Goal: Task Accomplishment & Management: Manage account settings

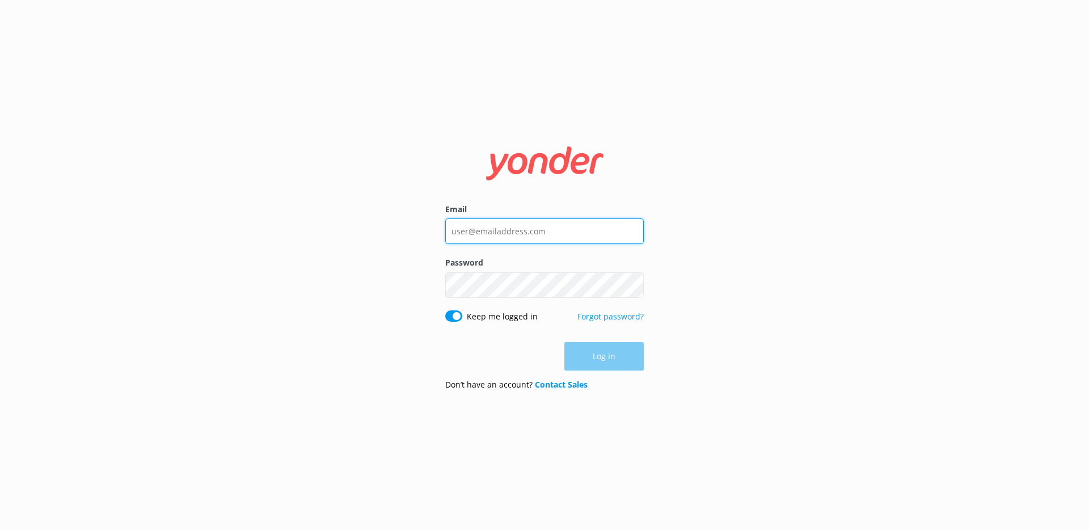
type input "chad@tomis.tech"
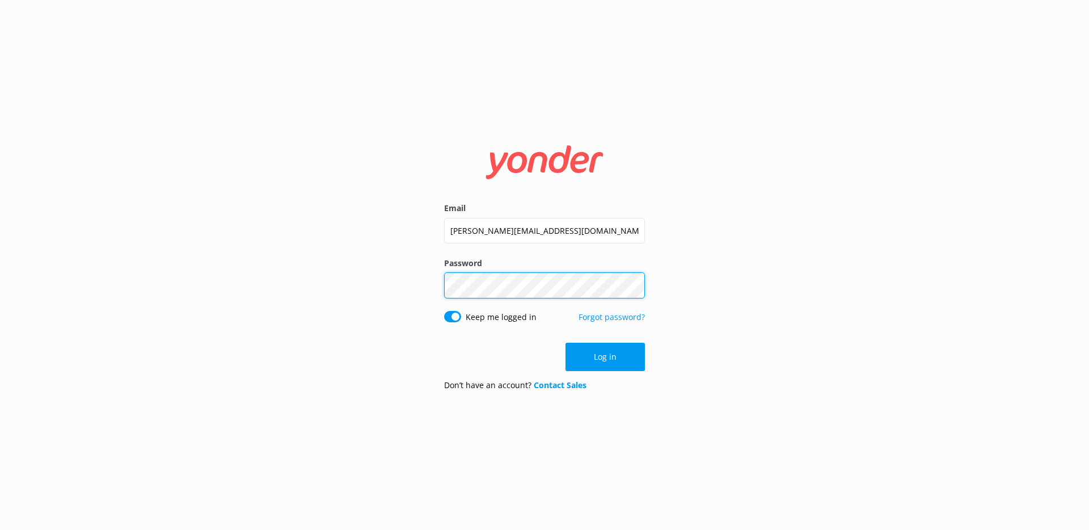
click button "Log in" at bounding box center [604, 357] width 79 height 28
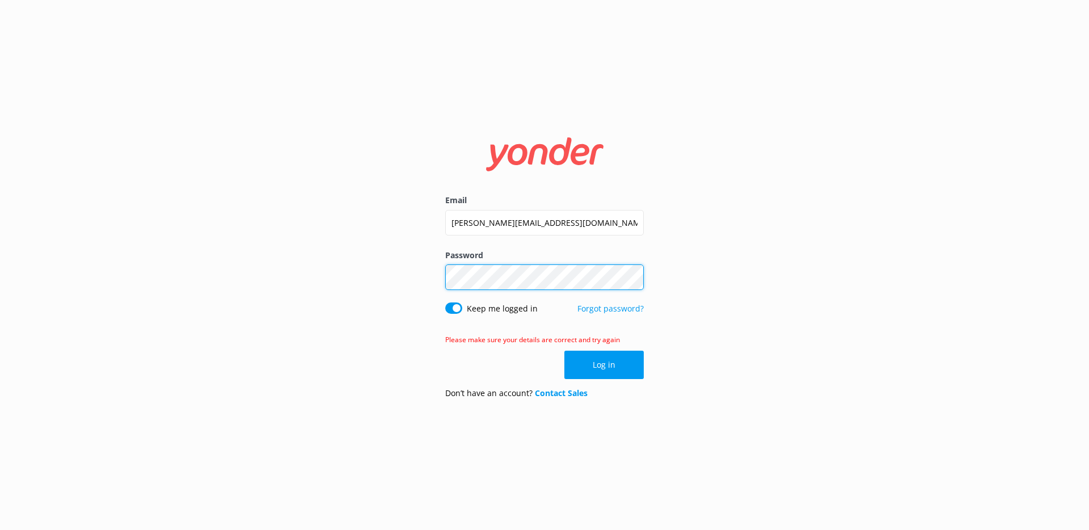
click at [340, 252] on div "Email chad@tomis.tech Password Show password Keep me logged in Forgot password?…" at bounding box center [544, 265] width 1089 height 530
click button "Log in" at bounding box center [603, 364] width 79 height 28
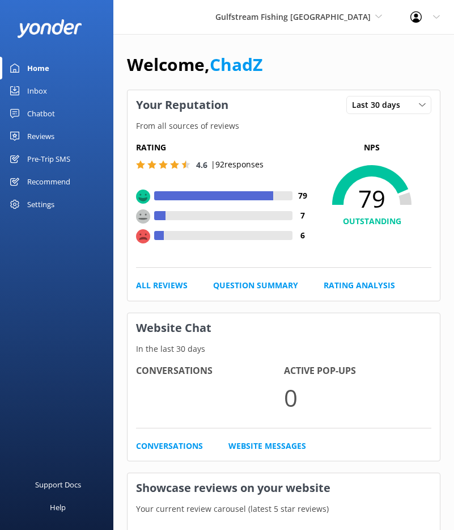
click at [64, 159] on div "Pre-Trip SMS" at bounding box center [48, 158] width 43 height 23
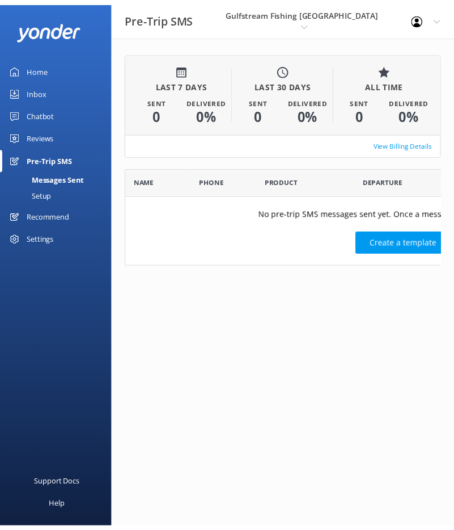
scroll to position [90, 314]
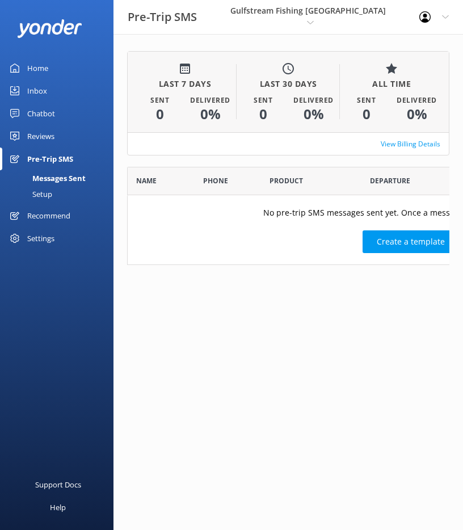
click at [54, 193] on link "Setup" at bounding box center [60, 194] width 107 height 16
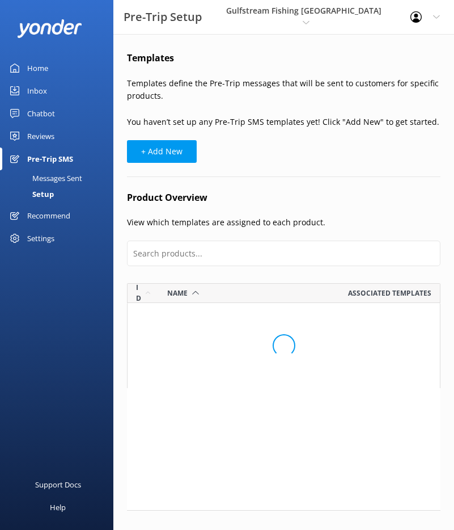
scroll to position [267, 305]
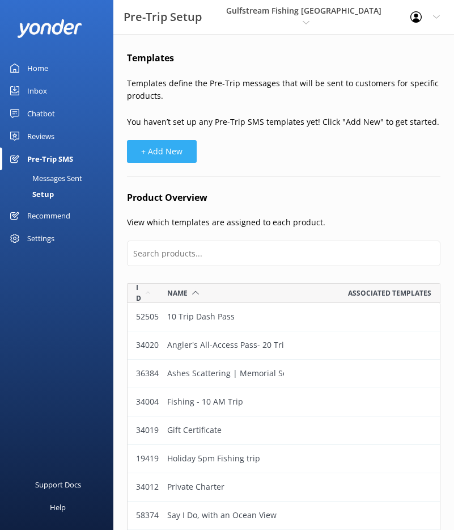
click at [161, 159] on button "+ Add New" at bounding box center [162, 151] width 70 height 23
select select "17:00"
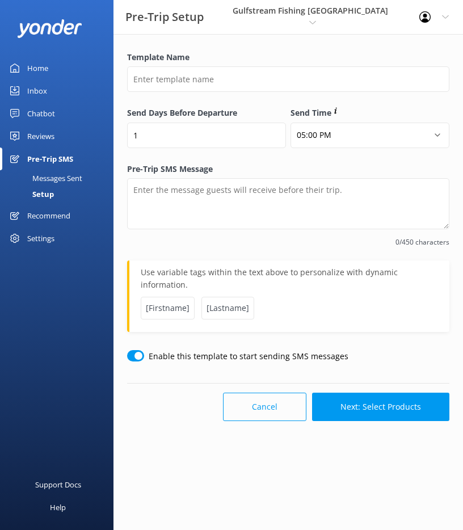
click at [277, 401] on button "Cancel" at bounding box center [264, 406] width 83 height 28
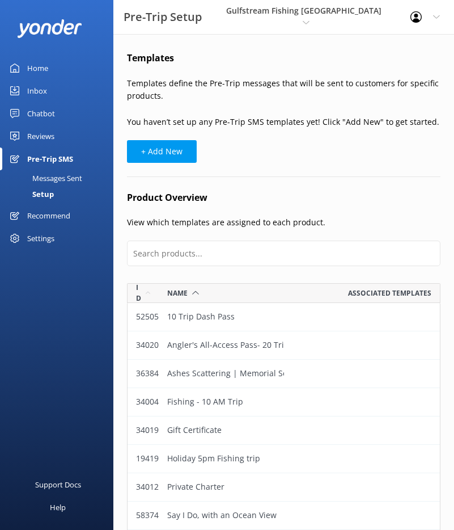
scroll to position [267, 305]
click at [137, 155] on button "+ Add New" at bounding box center [162, 151] width 70 height 23
select select "17:00"
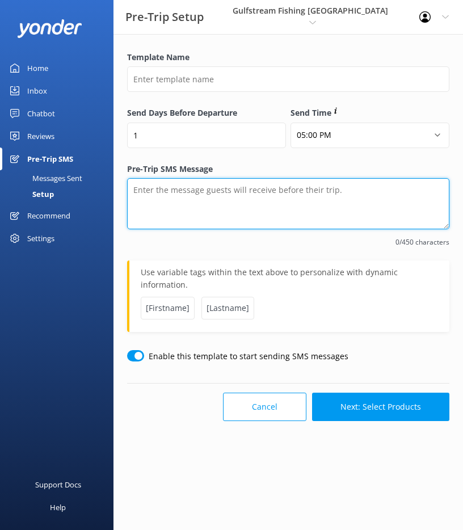
click at [247, 195] on textarea "Pre-Trip SMS Message" at bounding box center [288, 203] width 322 height 51
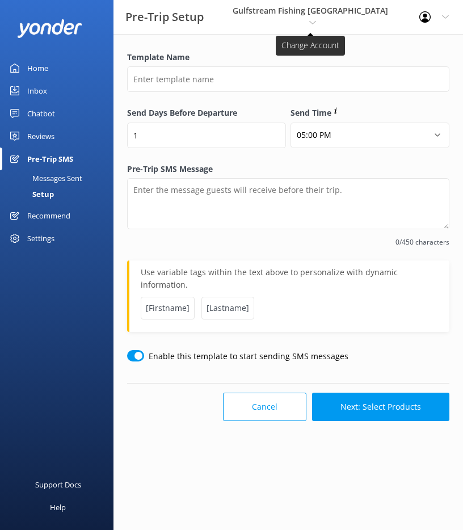
click at [335, 16] on span "Gulfstream Fishing Key West" at bounding box center [310, 10] width 155 height 11
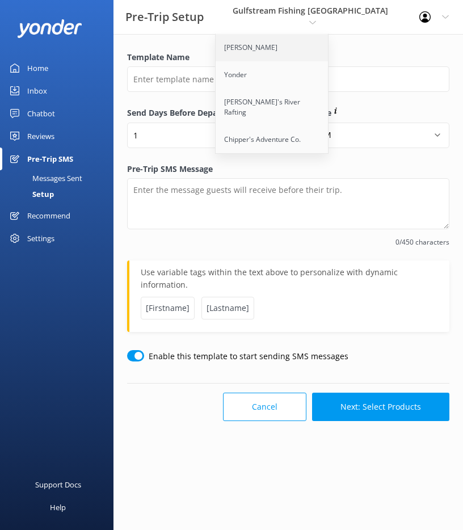
click at [310, 45] on link "[PERSON_NAME]" at bounding box center [271, 47] width 113 height 27
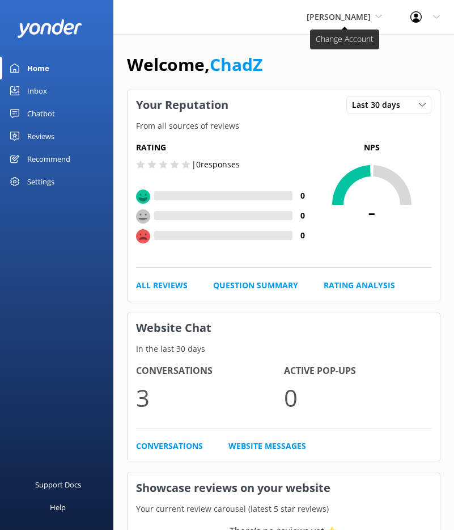
click at [352, 18] on span "[PERSON_NAME]" at bounding box center [339, 16] width 64 height 11
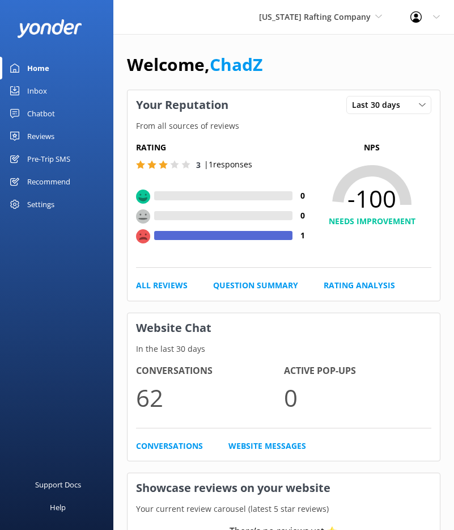
click at [43, 151] on div "Pre-Trip SMS" at bounding box center [48, 158] width 43 height 23
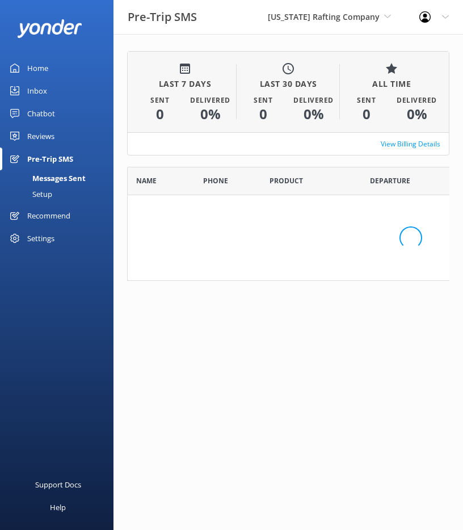
scroll to position [90, 314]
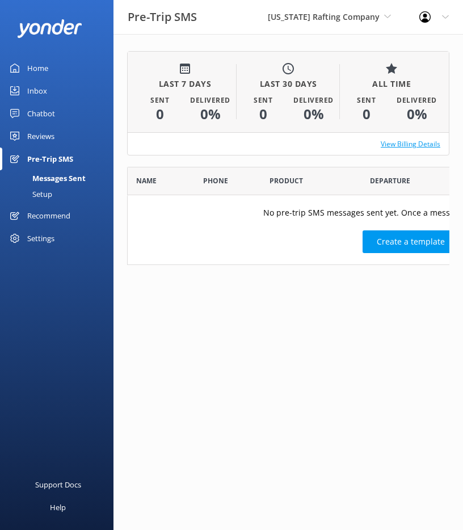
click at [401, 143] on link "View Billing Details" at bounding box center [411, 143] width 60 height 11
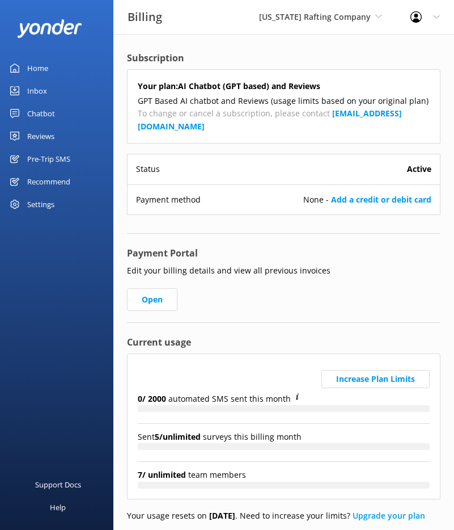
click at [59, 159] on div "Pre-Trip SMS" at bounding box center [48, 158] width 43 height 23
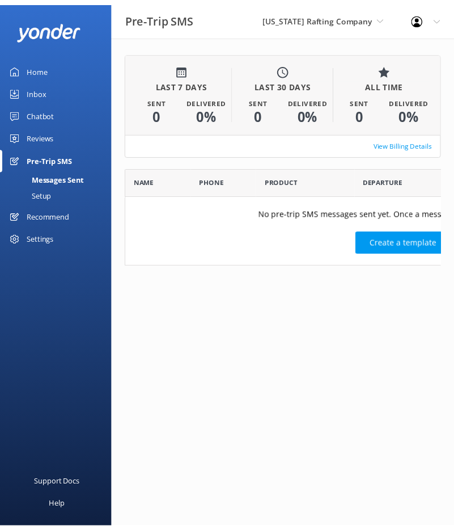
scroll to position [90, 314]
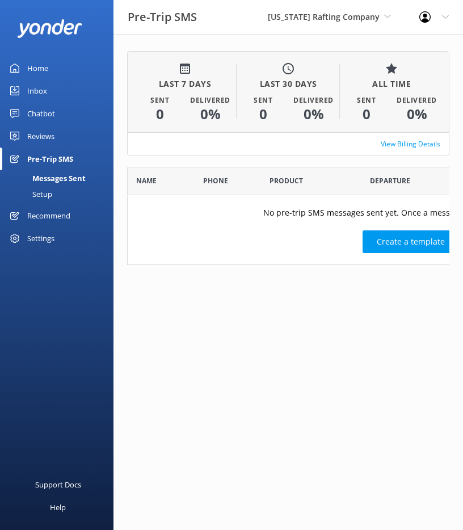
click at [50, 193] on div "Setup" at bounding box center [29, 194] width 45 height 16
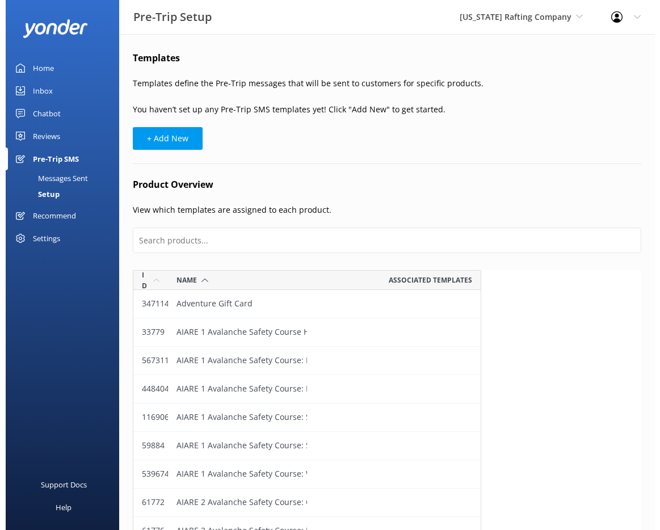
scroll to position [1968, 502]
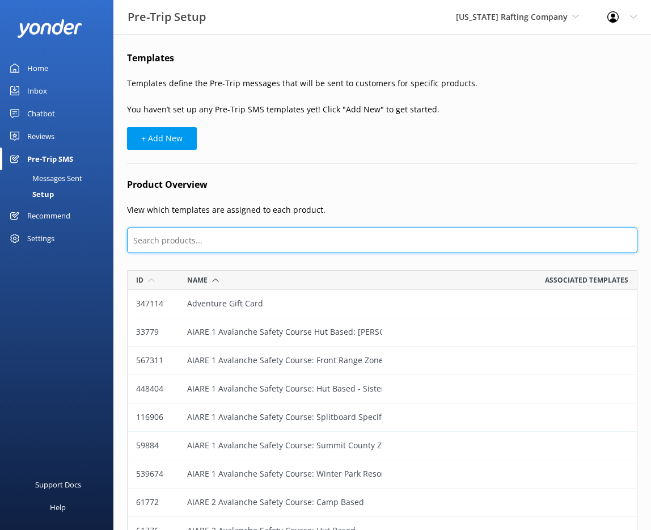
click at [227, 239] on input "text" at bounding box center [382, 240] width 510 height 26
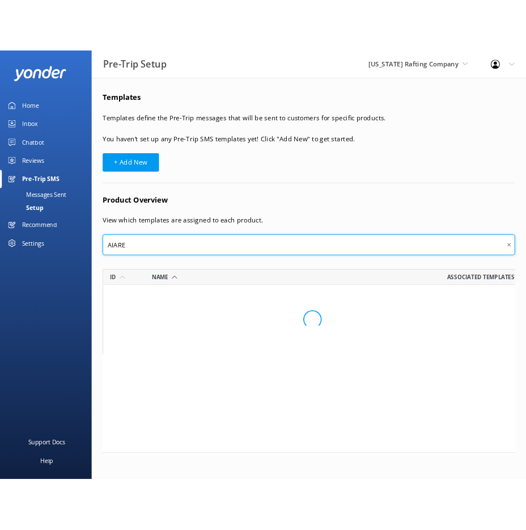
scroll to position [324, 502]
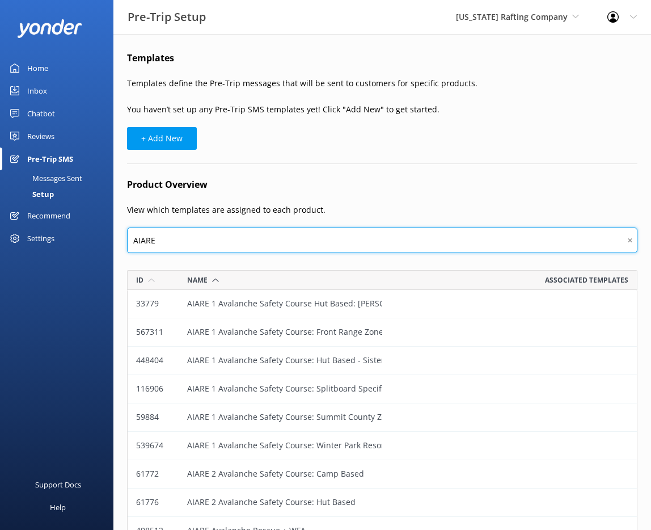
type input "AIARE"
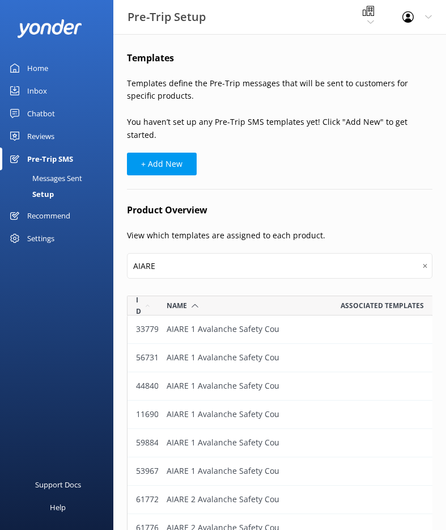
scroll to position [324, 297]
click at [187, 300] on div "Name" at bounding box center [183, 305] width 32 height 11
click at [139, 294] on div "Id" at bounding box center [143, 305] width 14 height 22
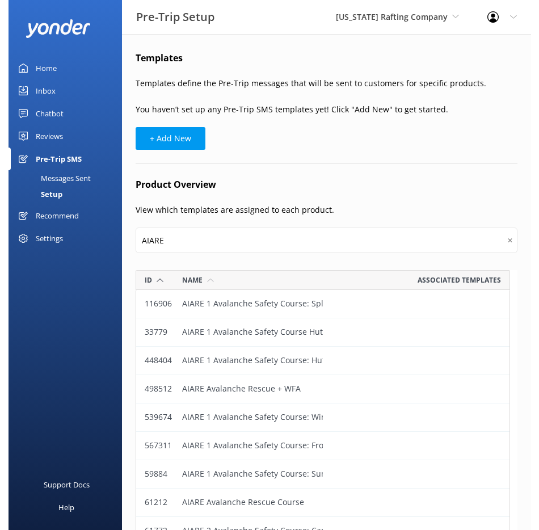
scroll to position [0, 0]
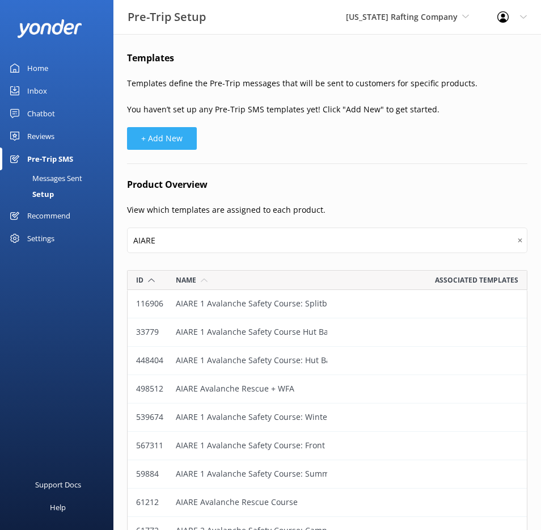
click at [166, 142] on button "+ Add New" at bounding box center [162, 138] width 70 height 23
select select "17:00"
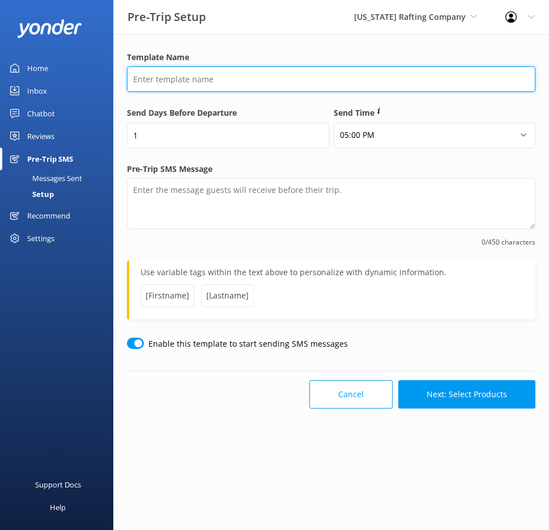
click at [188, 79] on input "Template Name" at bounding box center [331, 79] width 409 height 26
type input "x"
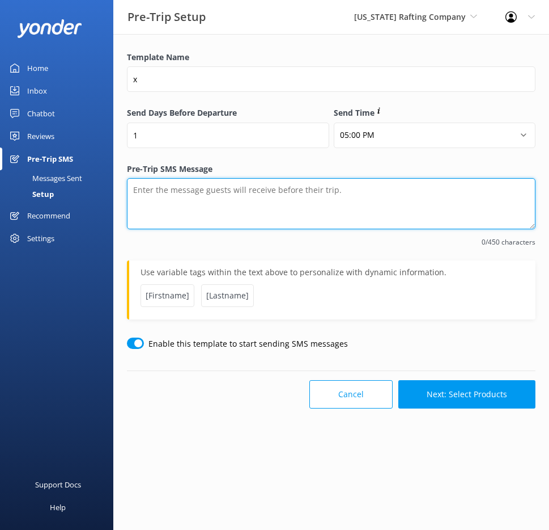
click at [238, 200] on textarea "Pre-Trip SMS Message" at bounding box center [331, 203] width 409 height 51
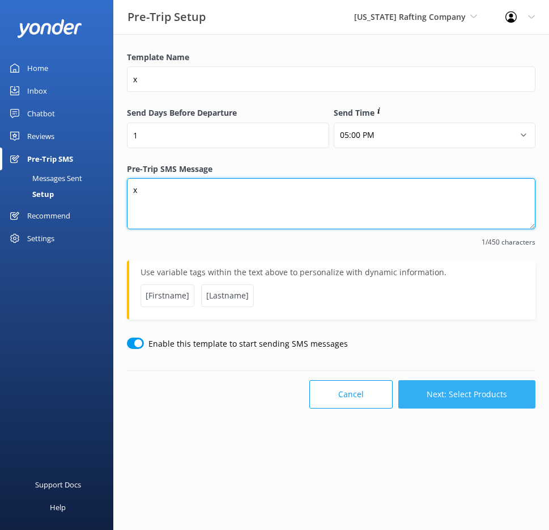
type textarea "x"
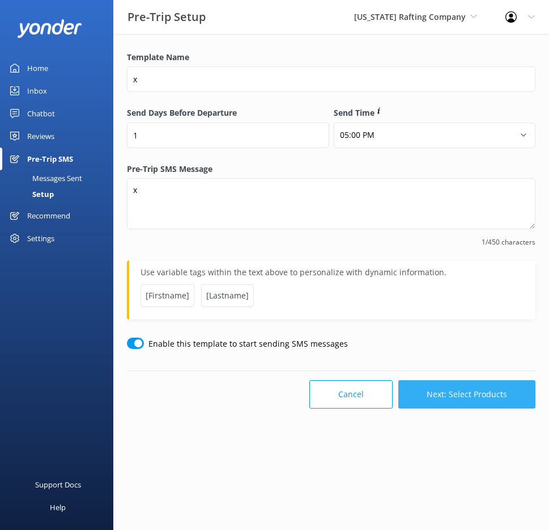
click at [433, 390] on button "Next: Select Products" at bounding box center [467, 394] width 137 height 28
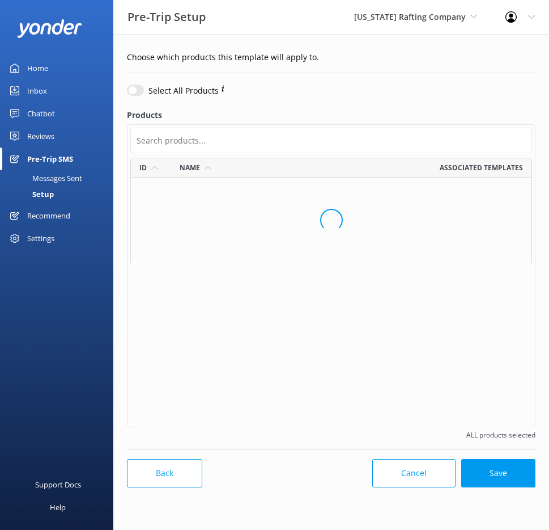
checkbox input "false"
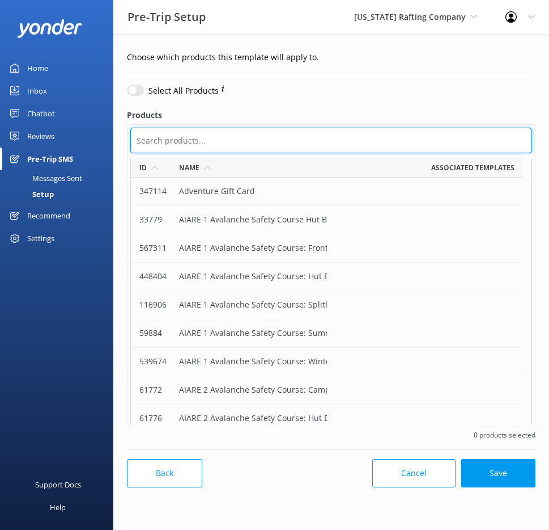
click at [234, 141] on input "text" at bounding box center [331, 141] width 402 height 26
type input "aiare"
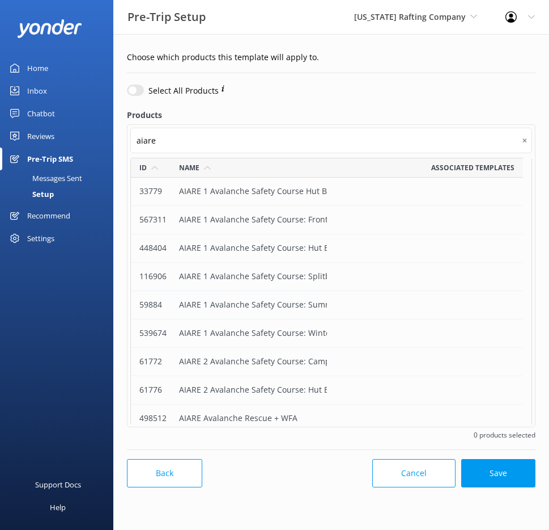
click at [202, 192] on div "AIARE 1 Avalanche Safety Course Hut Based: Carner's Cabin or NOLO" at bounding box center [249, 191] width 157 height 28
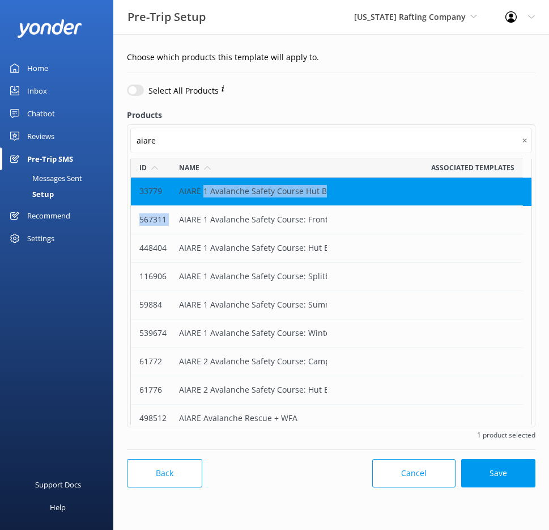
click at [206, 211] on div "AIARE 1 Avalanche Safety Course: Front Range Zones (Loveland or Berthoud Passes)" at bounding box center [249, 220] width 157 height 28
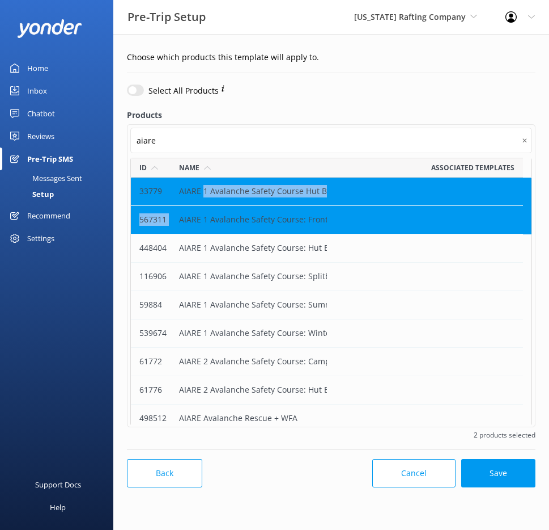
click at [140, 94] on input "checkbox" at bounding box center [135, 89] width 17 height 11
checkbox input "true"
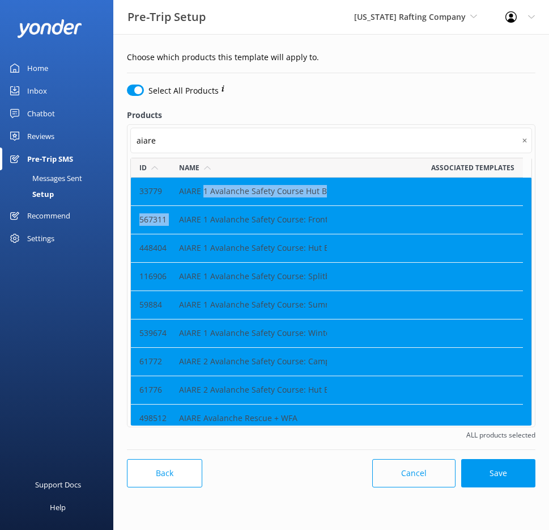
click at [408, 468] on button "Cancel" at bounding box center [414, 473] width 83 height 28
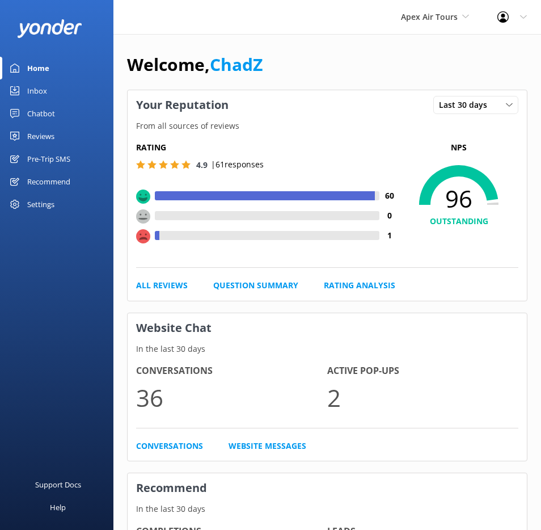
click at [56, 159] on div "Pre-Trip SMS" at bounding box center [48, 158] width 43 height 23
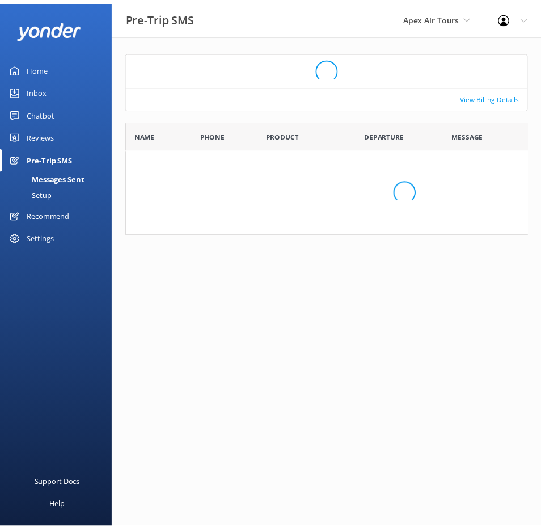
scroll to position [90, 400]
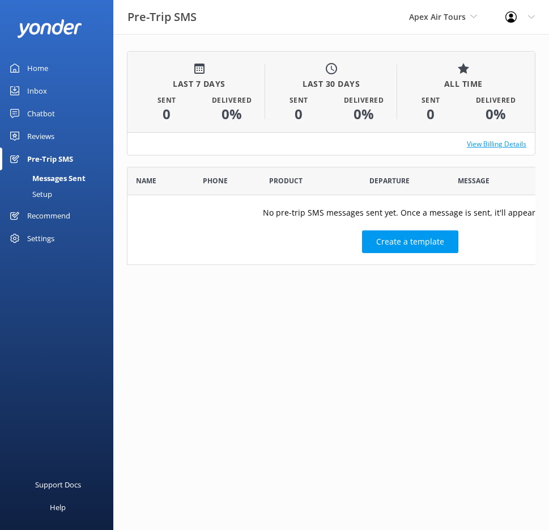
click at [505, 141] on link "View Billing Details" at bounding box center [497, 143] width 60 height 11
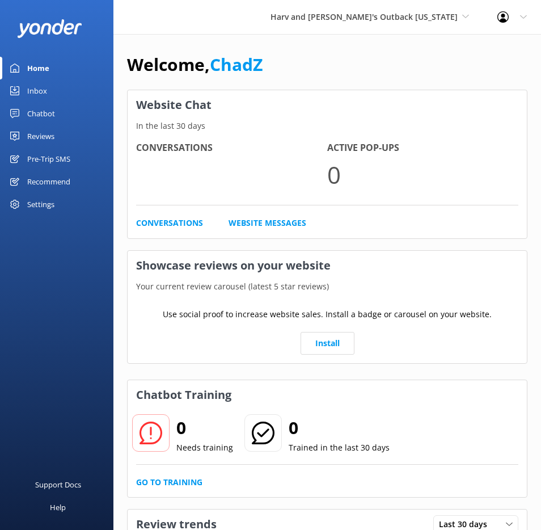
click at [42, 159] on div "Pre-Trip SMS" at bounding box center [48, 158] width 43 height 23
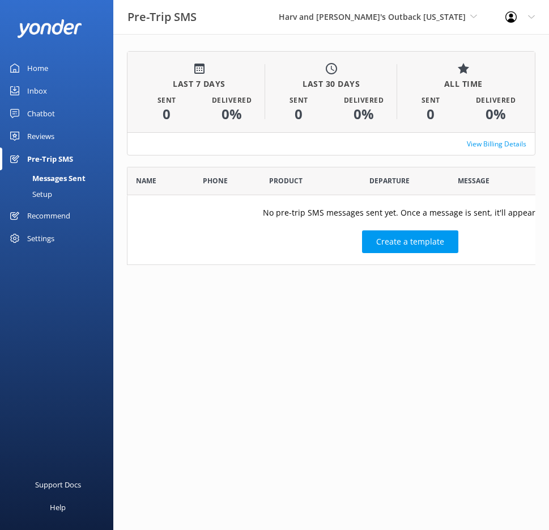
scroll to position [90, 400]
click at [58, 191] on link "Setup" at bounding box center [60, 194] width 107 height 16
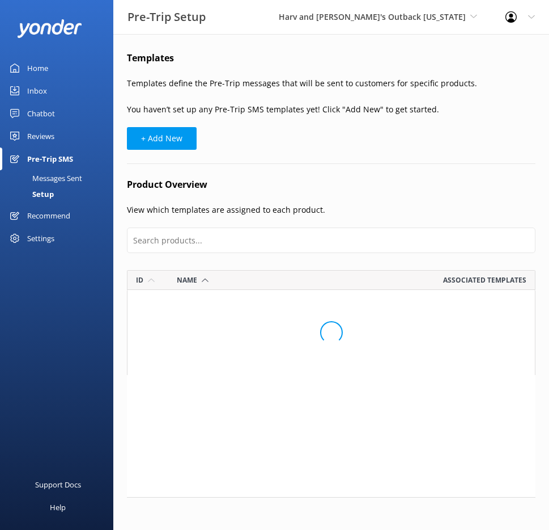
scroll to position [352, 392]
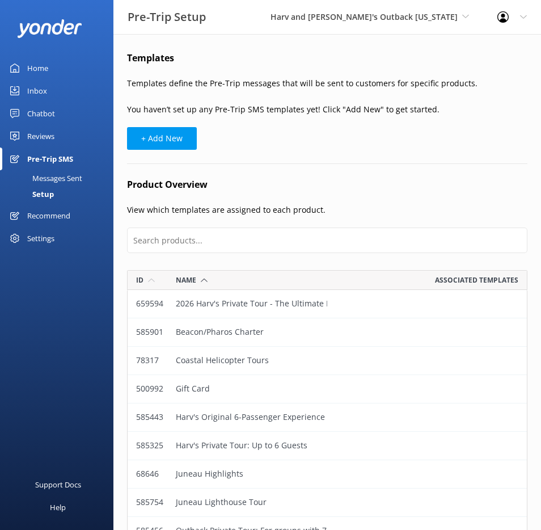
click at [57, 176] on div "Messages Sent" at bounding box center [44, 178] width 75 height 16
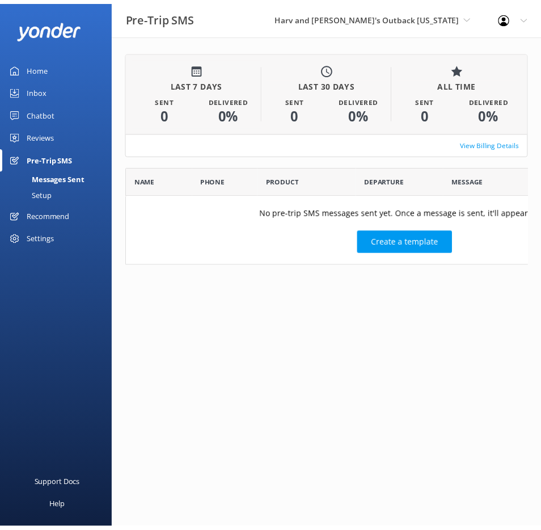
scroll to position [90, 400]
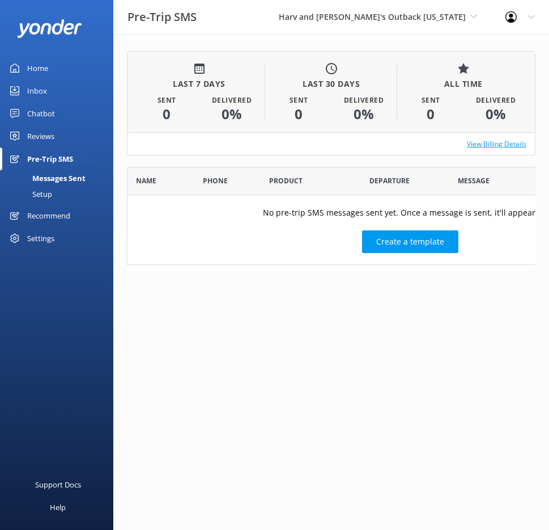
click at [505, 145] on link "View Billing Details" at bounding box center [497, 143] width 60 height 11
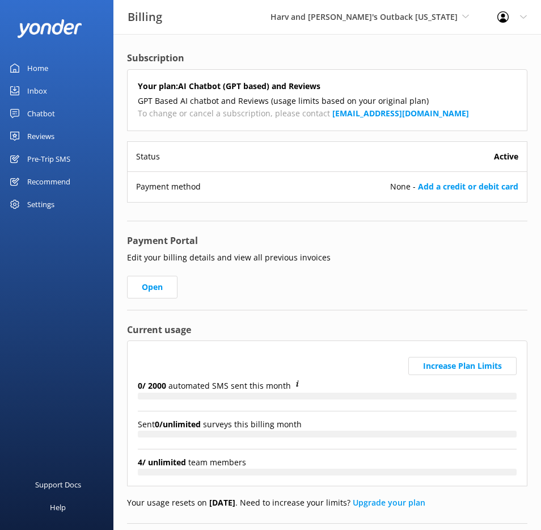
click at [40, 70] on div "Home" at bounding box center [37, 68] width 21 height 23
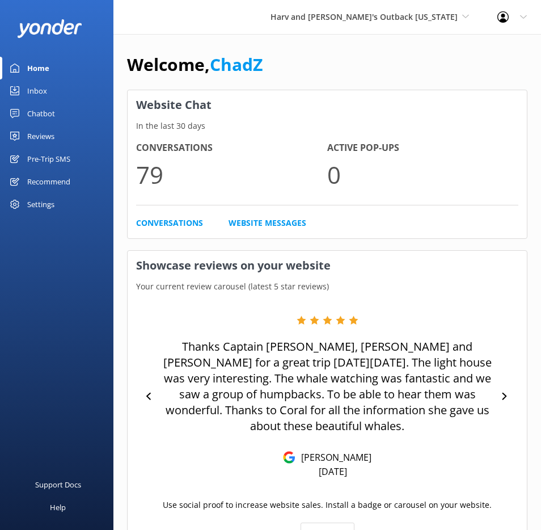
click at [43, 91] on div "Inbox" at bounding box center [37, 90] width 20 height 23
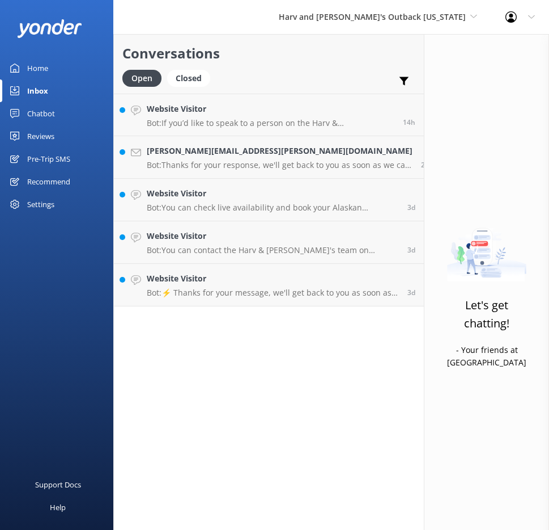
click at [38, 109] on div "Chatbot" at bounding box center [41, 113] width 28 height 23
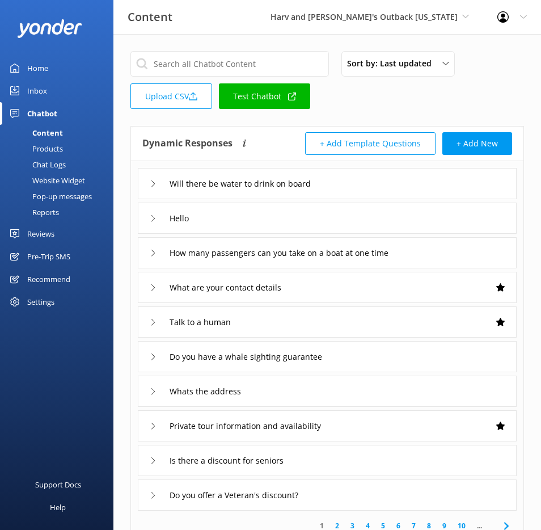
click at [41, 239] on div "Reviews" at bounding box center [40, 233] width 27 height 23
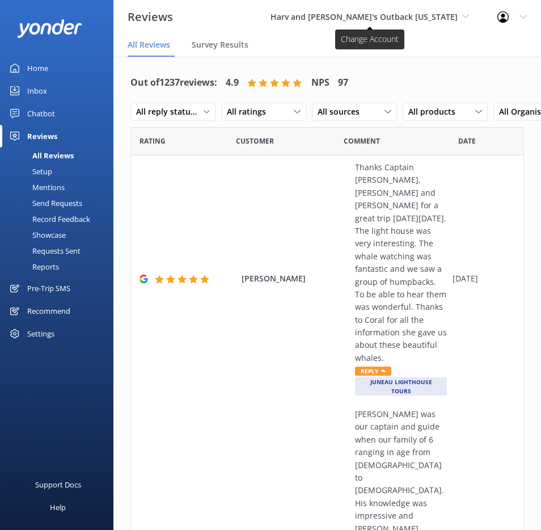
click at [420, 16] on span "Harv and Marv's Outback Alaska" at bounding box center [363, 16] width 187 height 11
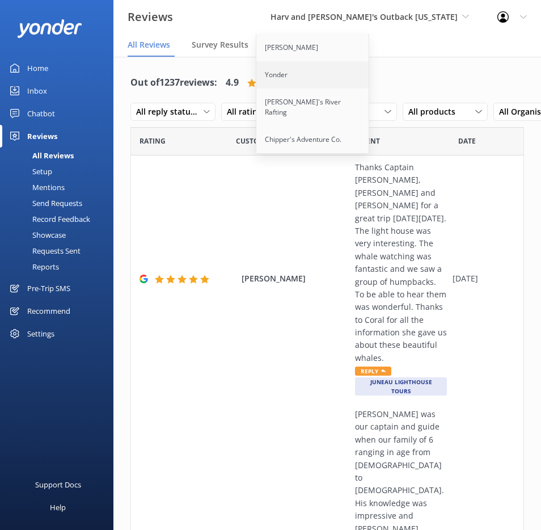
click at [353, 71] on link "Yonder" at bounding box center [312, 74] width 113 height 27
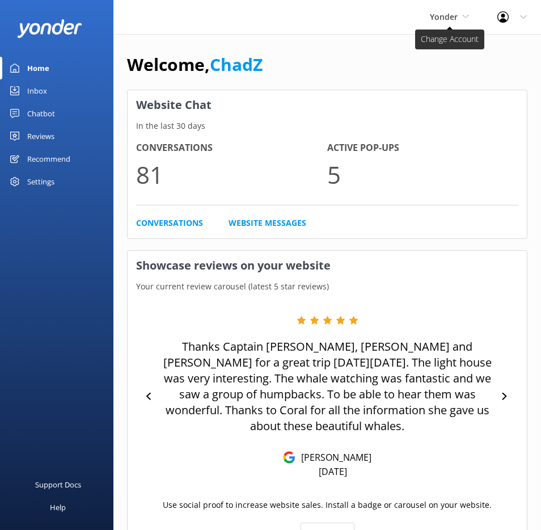
click at [441, 19] on span "Yonder" at bounding box center [444, 16] width 28 height 11
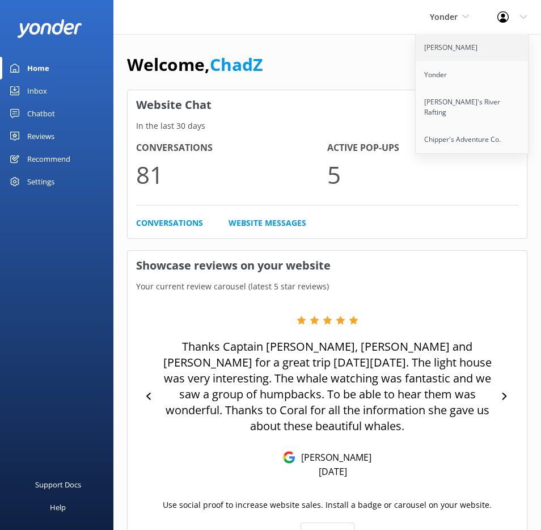
click at [442, 50] on link "[PERSON_NAME]" at bounding box center [472, 47] width 113 height 27
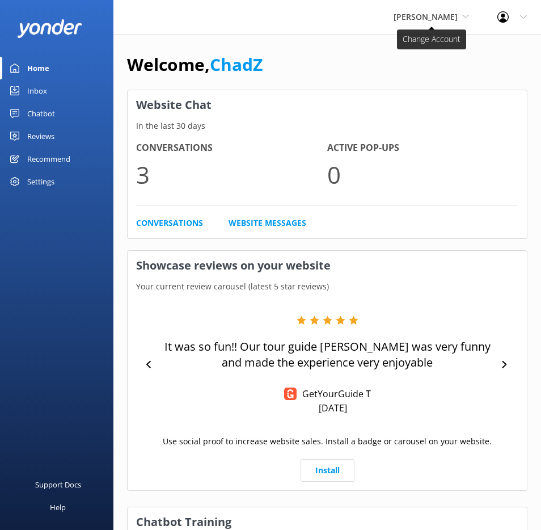
click at [428, 18] on span "[PERSON_NAME]" at bounding box center [426, 16] width 64 height 11
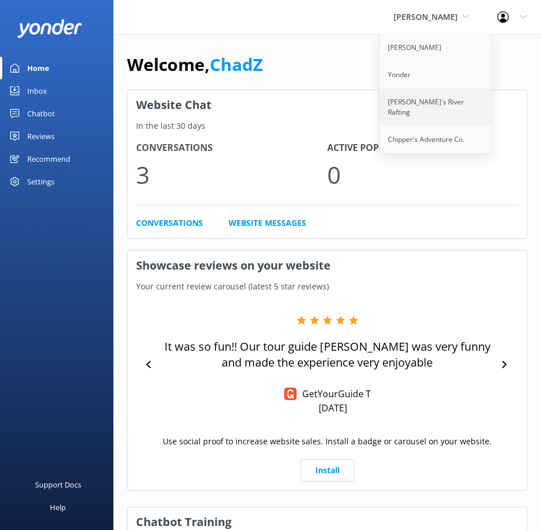
click at [420, 96] on link "[PERSON_NAME]'s River Rafting" at bounding box center [435, 106] width 113 height 37
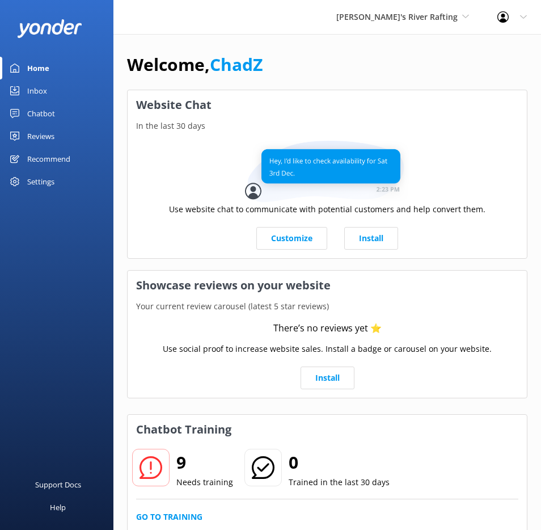
click at [437, 23] on div "Chad's River Rafting Yonder Zipline Yonder Chad's River Rafting Chipper's Adven…" at bounding box center [402, 17] width 161 height 34
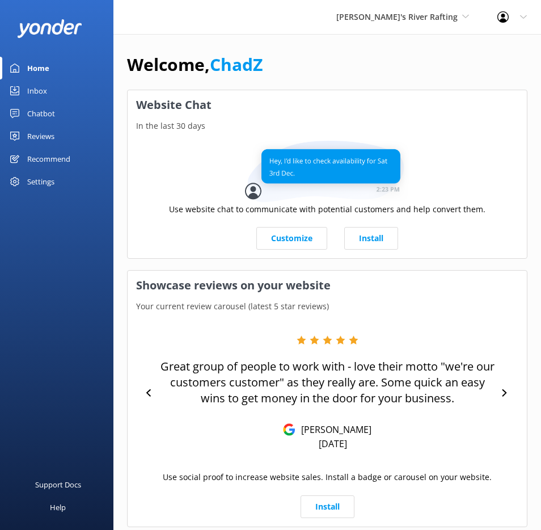
click at [39, 187] on div "Settings" at bounding box center [40, 181] width 27 height 23
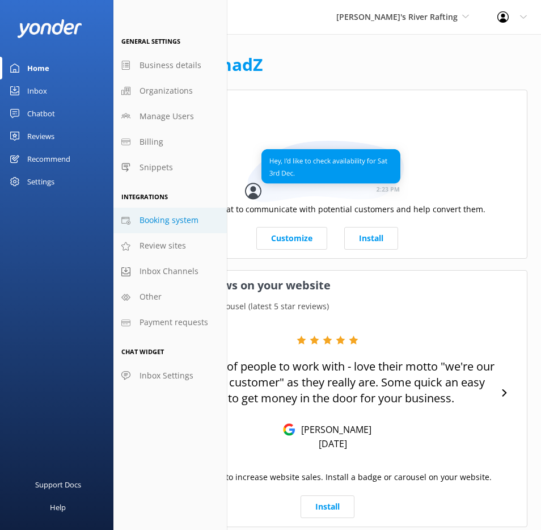
click at [149, 224] on span "Booking system" at bounding box center [169, 220] width 59 height 12
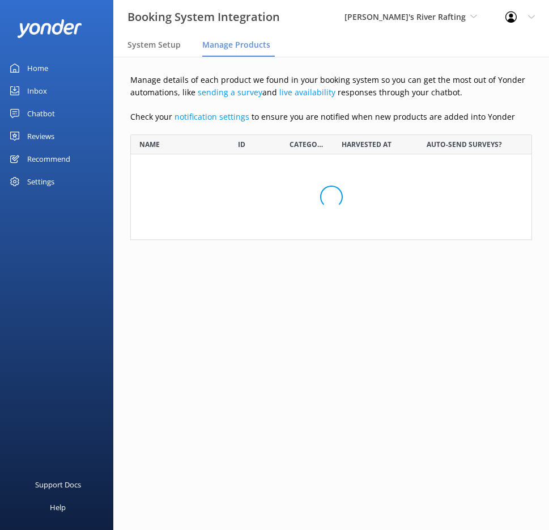
scroll to position [97, 394]
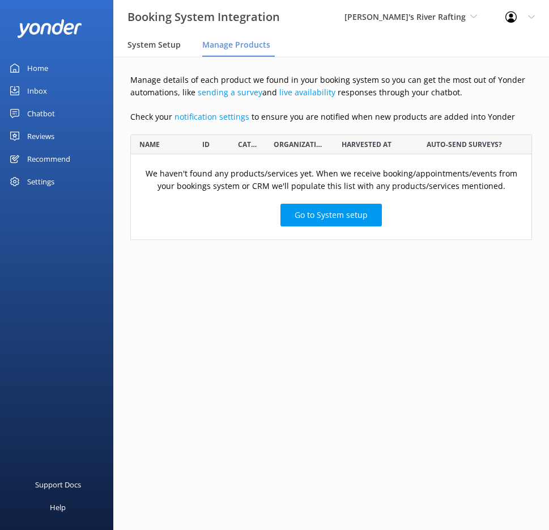
click at [172, 49] on span "System Setup" at bounding box center [154, 44] width 53 height 11
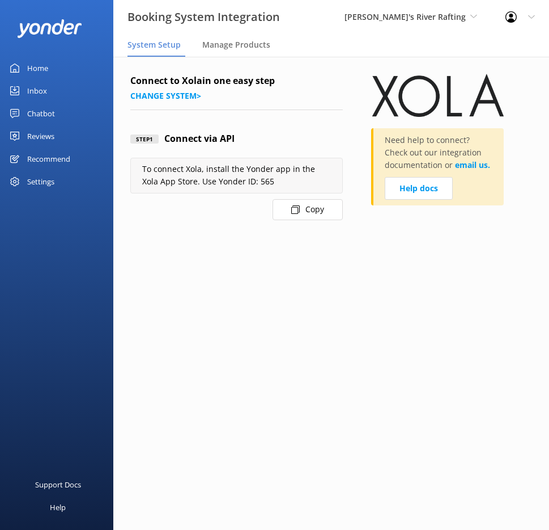
click at [62, 177] on div "Settings" at bounding box center [56, 181] width 113 height 23
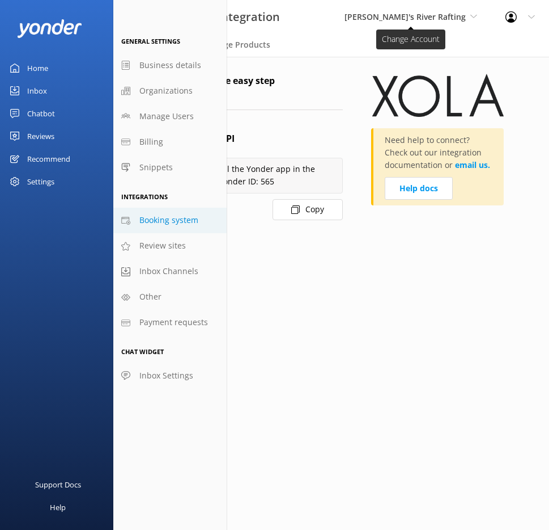
click at [439, 18] on span "[PERSON_NAME]'s River Rafting" at bounding box center [405, 16] width 121 height 11
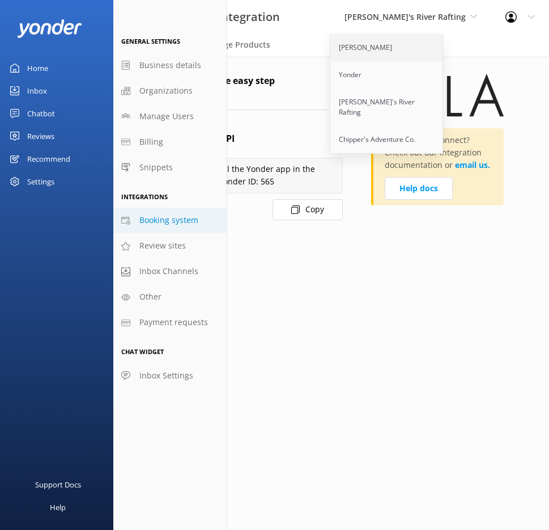
click at [426, 51] on link "[PERSON_NAME]" at bounding box center [387, 47] width 113 height 27
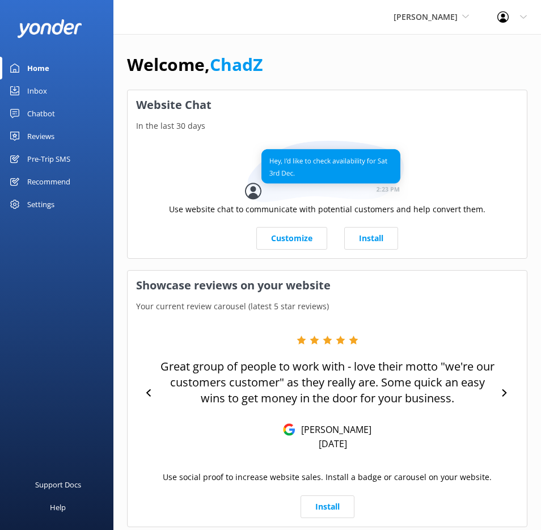
click at [42, 203] on div "Settings" at bounding box center [40, 204] width 27 height 23
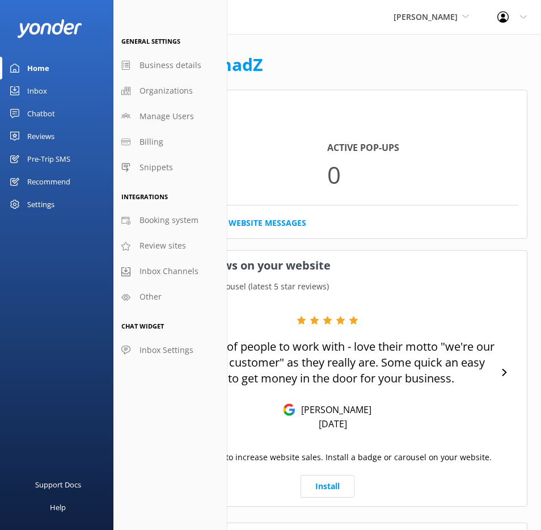
click at [43, 231] on div "Home Inbox Chatbot Content Products Chat Logs Website Widget Pop-up messages Re…" at bounding box center [56, 132] width 113 height 265
click at [50, 158] on div "Pre-Trip SMS" at bounding box center [48, 158] width 43 height 23
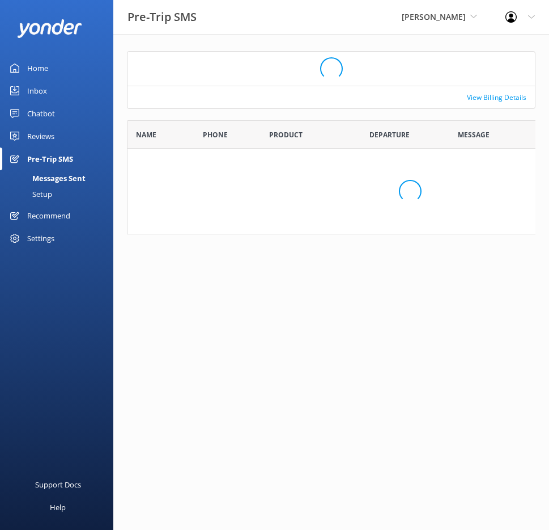
scroll to position [90, 400]
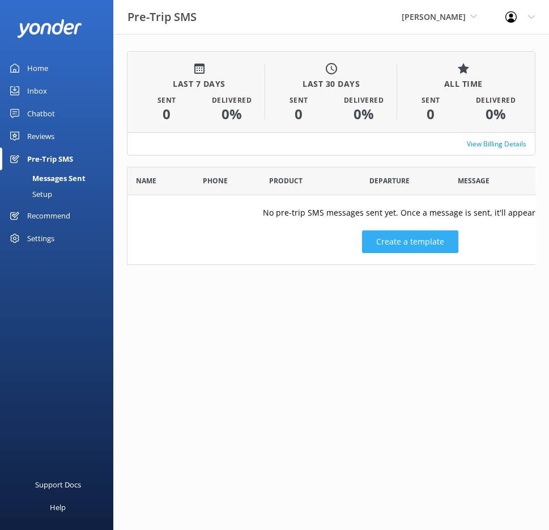
click at [427, 245] on button "Create a template" at bounding box center [410, 241] width 96 height 23
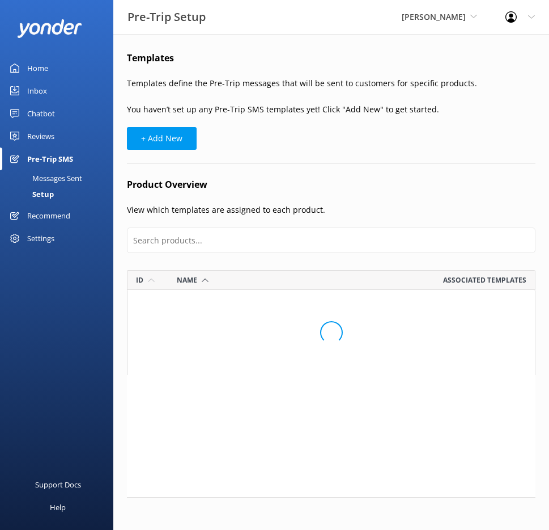
scroll to position [9, 9]
click at [80, 174] on div "Messages Sent" at bounding box center [44, 178] width 75 height 16
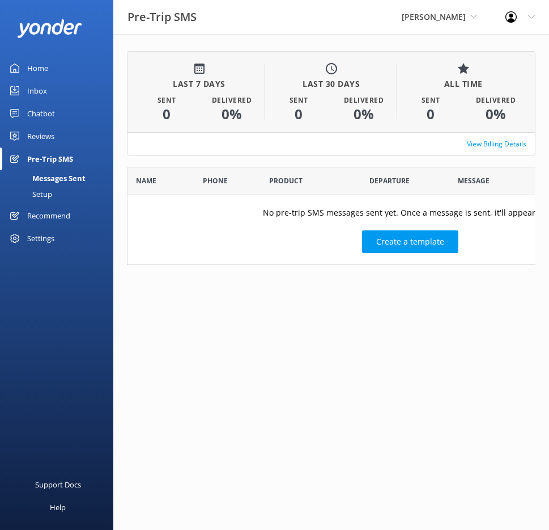
scroll to position [90, 400]
click at [493, 145] on link "View Billing Details" at bounding box center [497, 143] width 60 height 11
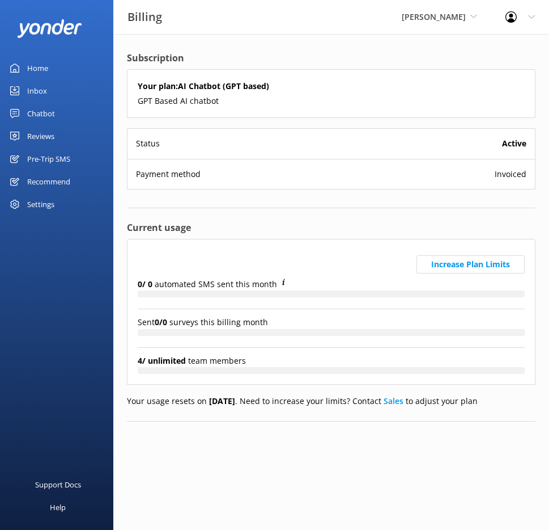
click at [40, 208] on div "Settings" at bounding box center [40, 204] width 27 height 23
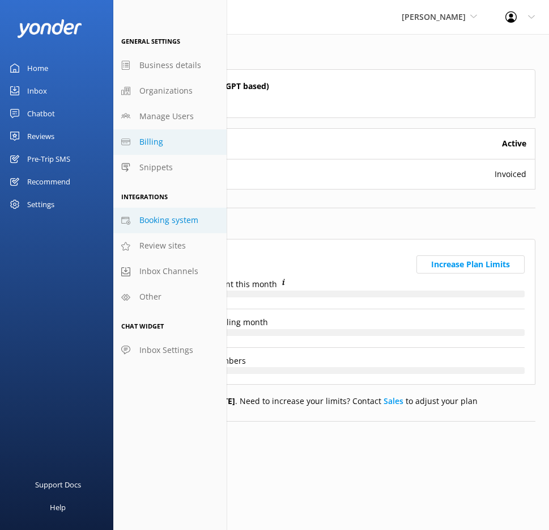
click at [159, 212] on link "Booking system" at bounding box center [169, 221] width 113 height 26
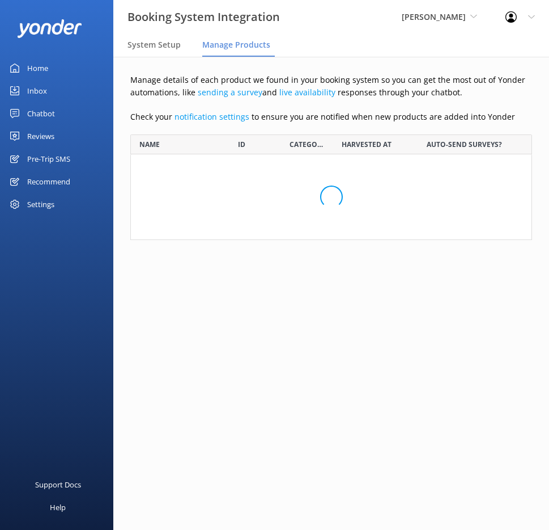
scroll to position [97, 394]
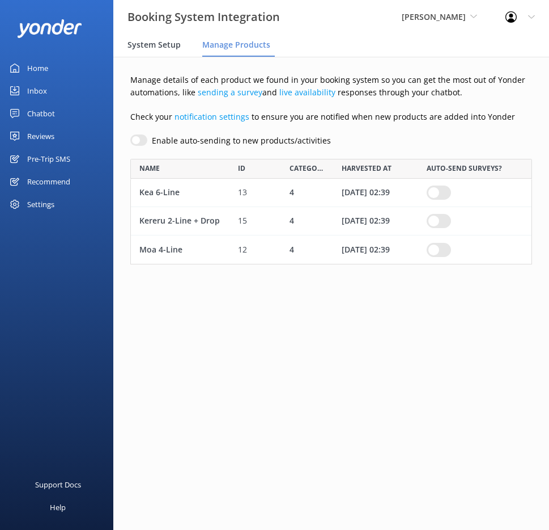
click at [170, 39] on span "System Setup" at bounding box center [154, 44] width 53 height 11
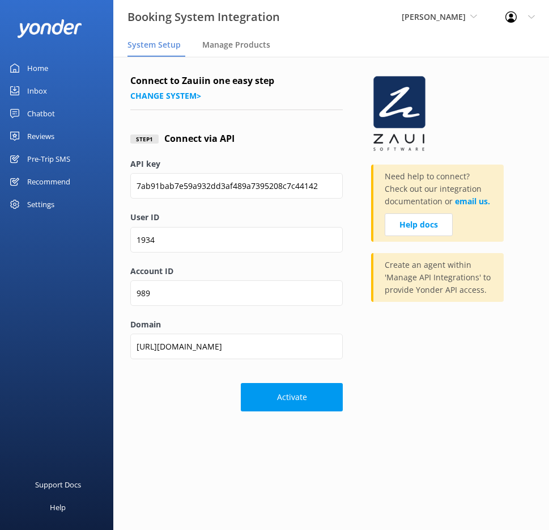
click at [67, 159] on div "Pre-Trip SMS" at bounding box center [48, 158] width 43 height 23
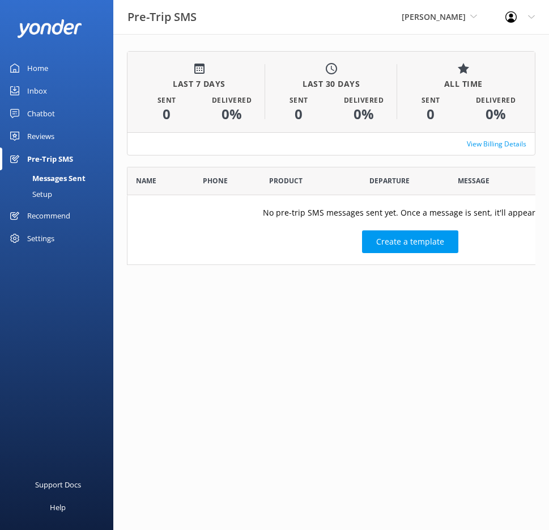
scroll to position [90, 400]
click at [56, 188] on link "Setup" at bounding box center [60, 194] width 107 height 16
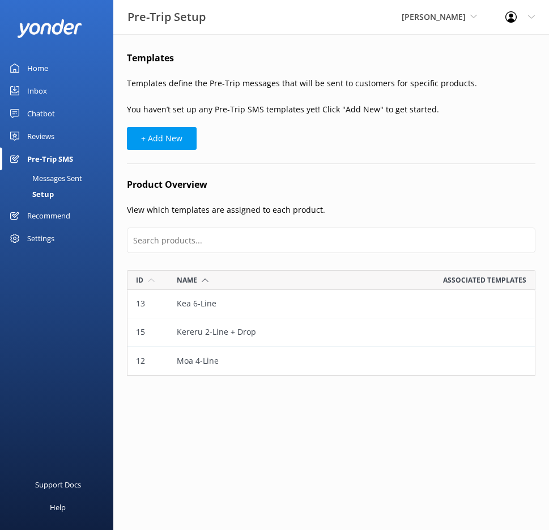
scroll to position [97, 400]
click at [177, 143] on button "+ Add New" at bounding box center [162, 138] width 70 height 23
select select "17:00"
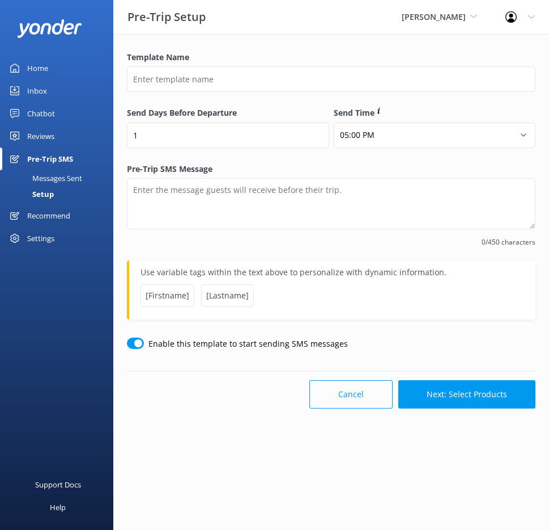
click at [357, 395] on button "Cancel" at bounding box center [351, 394] width 83 height 28
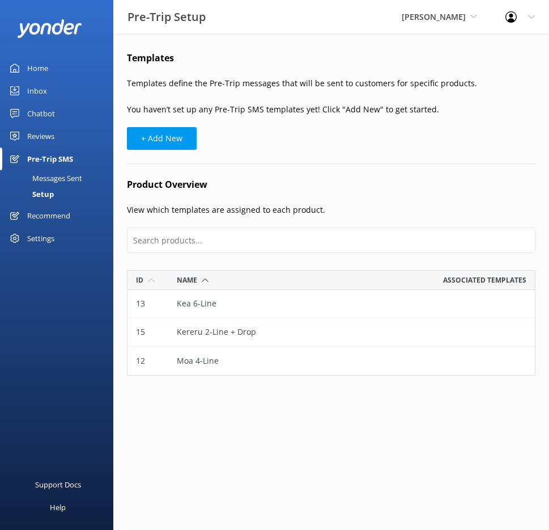
scroll to position [97, 400]
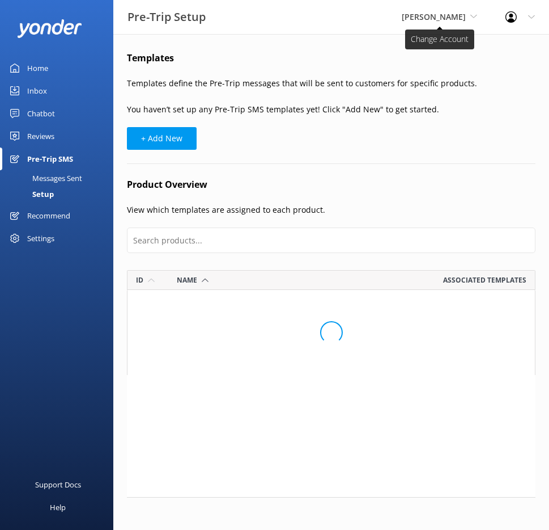
scroll to position [97, 400]
click at [448, 17] on span "[PERSON_NAME]" at bounding box center [434, 16] width 64 height 11
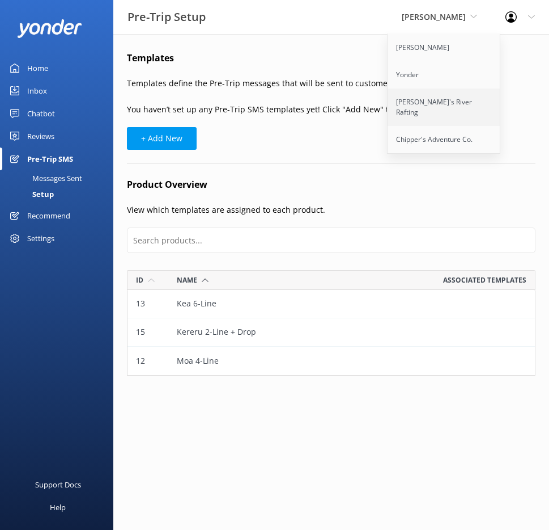
click at [442, 107] on link "[PERSON_NAME]'s River Rafting" at bounding box center [444, 106] width 113 height 37
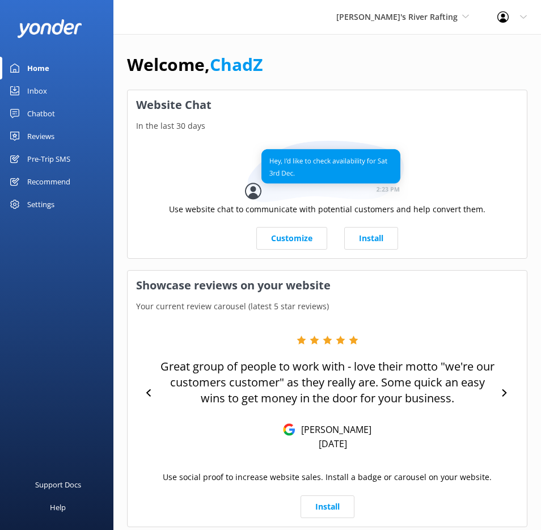
click at [65, 156] on div "Pre-Trip SMS" at bounding box center [48, 158] width 43 height 23
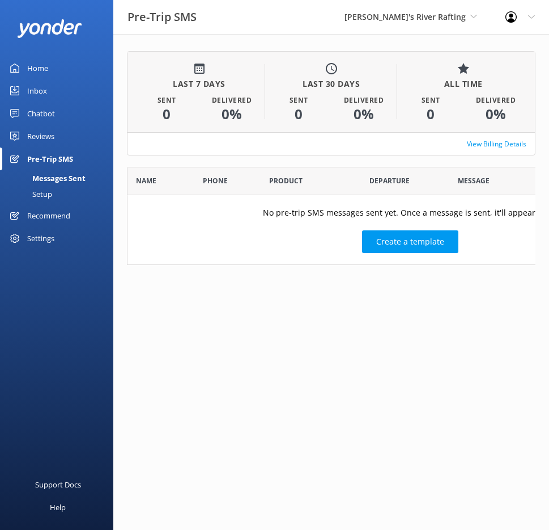
scroll to position [90, 400]
click at [57, 193] on link "Setup" at bounding box center [60, 194] width 107 height 16
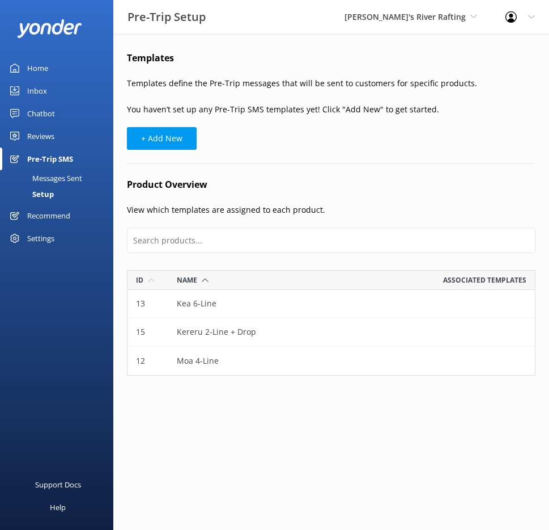
scroll to position [12, 400]
click at [191, 141] on button "+ Add New" at bounding box center [162, 138] width 70 height 23
select select "17:00"
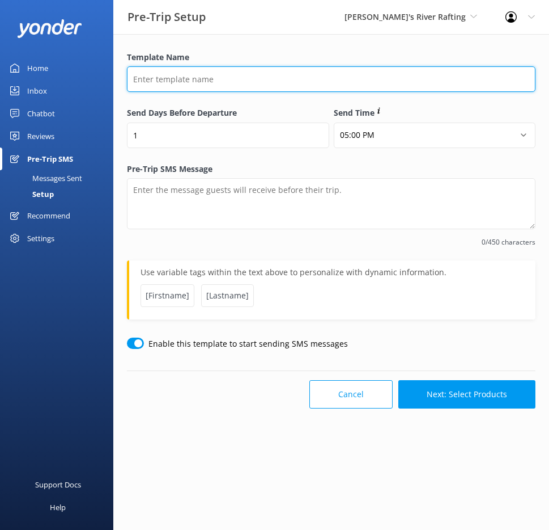
click at [212, 79] on input "Template Name" at bounding box center [331, 79] width 409 height 26
type input "Template #1"
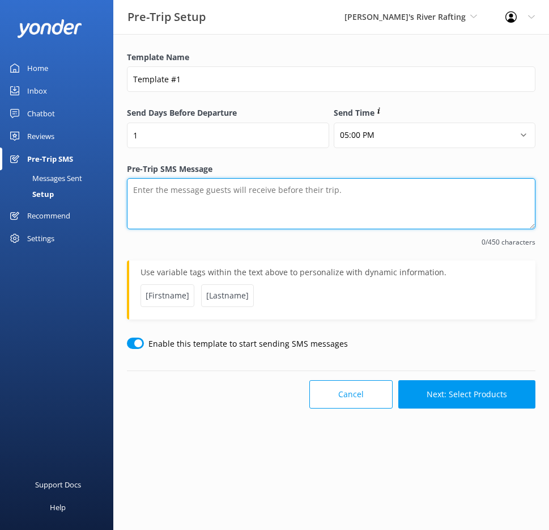
click at [219, 198] on textarea "Pre-Trip SMS Message" at bounding box center [331, 203] width 409 height 51
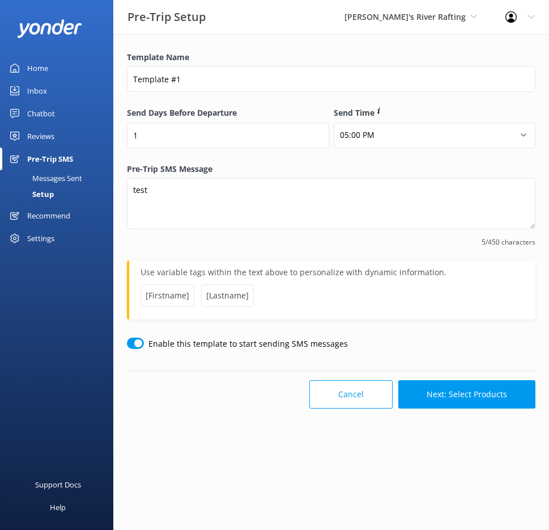
click at [176, 298] on span "[Firstname]" at bounding box center [168, 295] width 54 height 23
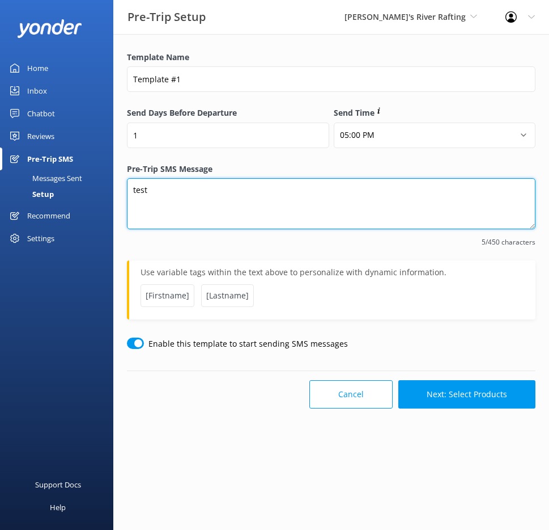
type textarea "test [Firstname]"
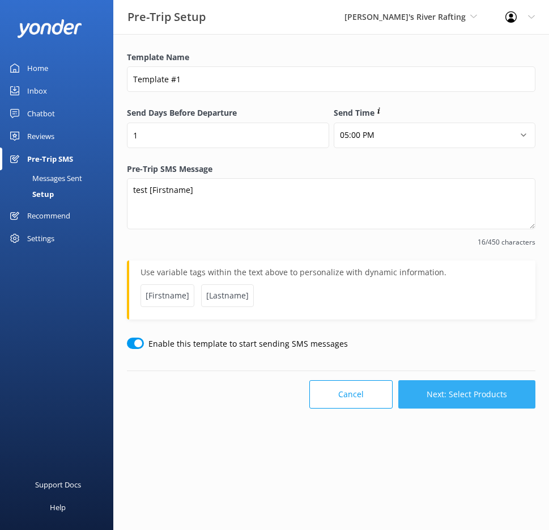
click at [420, 392] on button "Next: Select Products" at bounding box center [467, 394] width 137 height 28
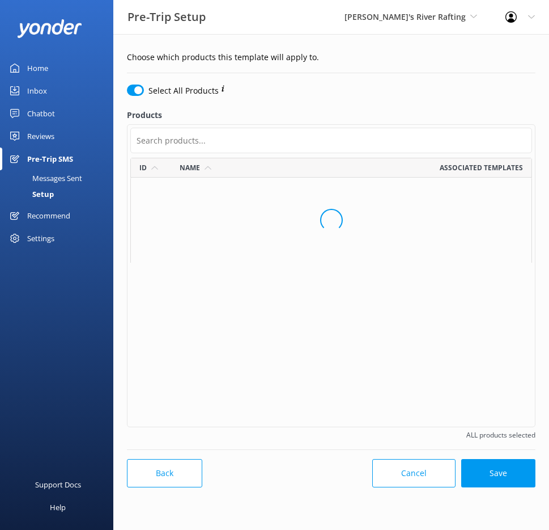
scroll to position [259, 394]
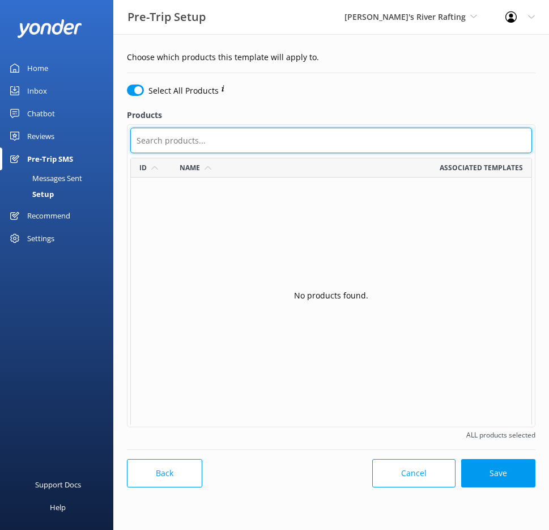
click at [201, 142] on input "text" at bounding box center [331, 141] width 402 height 26
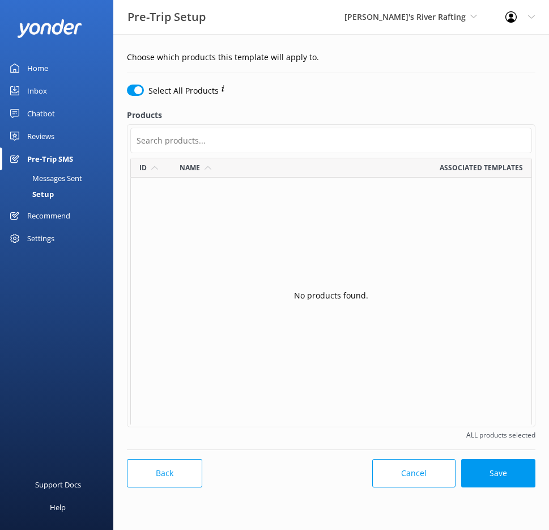
click at [298, 103] on div "Select All Products Products Id Name Associated templates No products found. AL…" at bounding box center [331, 262] width 413 height 360
click at [481, 483] on button "Save" at bounding box center [499, 473] width 74 height 28
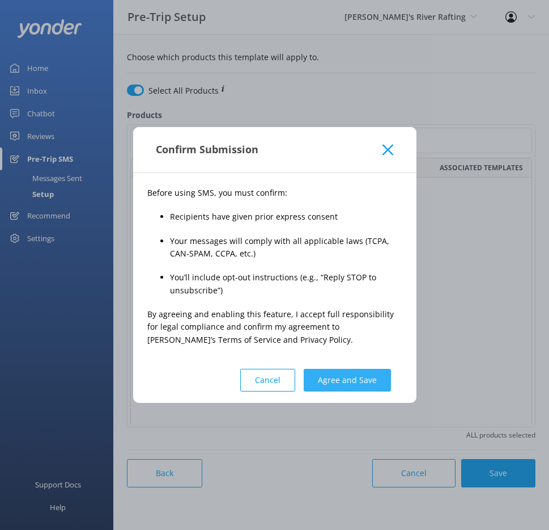
click at [345, 389] on button "Agree and Save" at bounding box center [347, 380] width 87 height 23
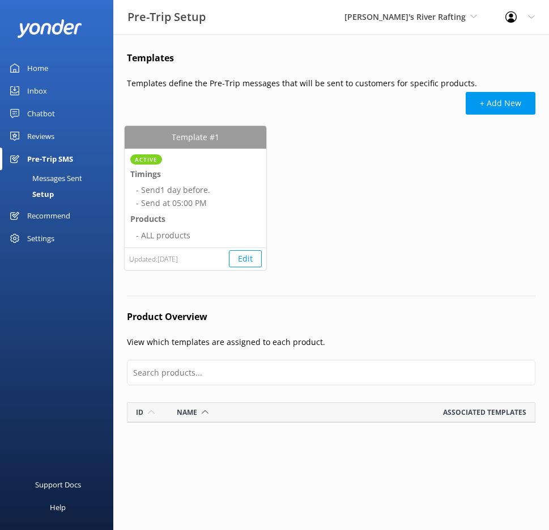
scroll to position [12, 400]
click at [247, 261] on button "Edit" at bounding box center [245, 258] width 33 height 17
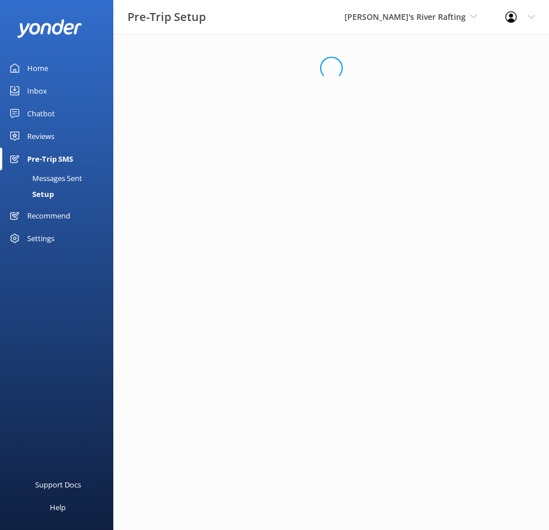
select select "17:00"
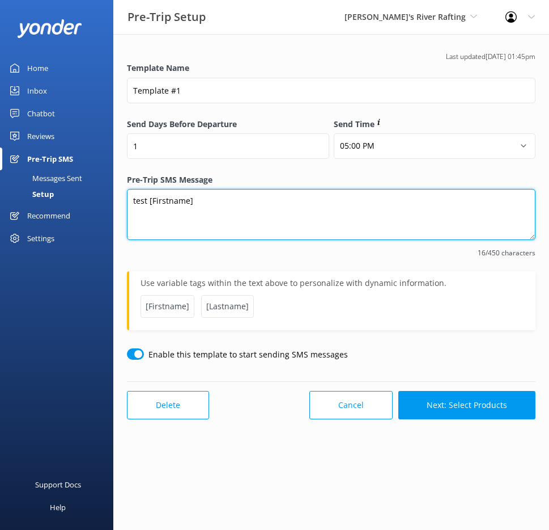
click at [235, 204] on textarea "test [Firstname]" at bounding box center [331, 214] width 409 height 51
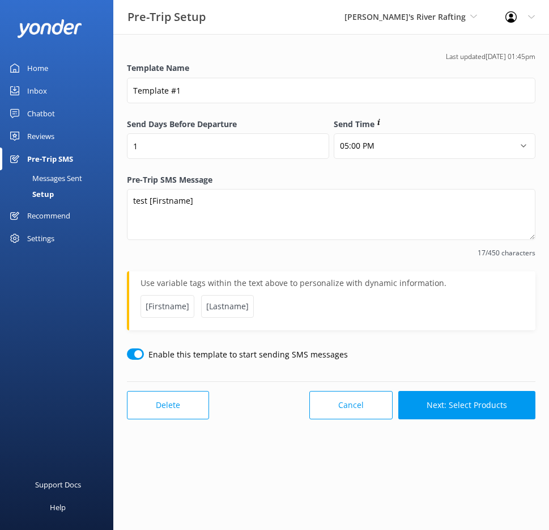
click at [220, 305] on span "[Lastname]" at bounding box center [227, 306] width 53 height 23
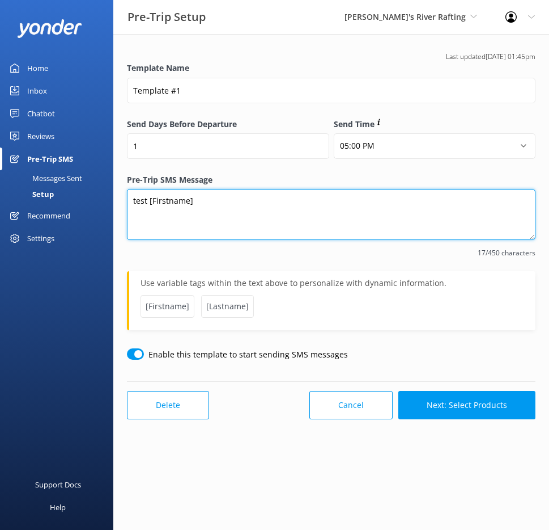
type textarea "test [Firstname] [Lastname]"
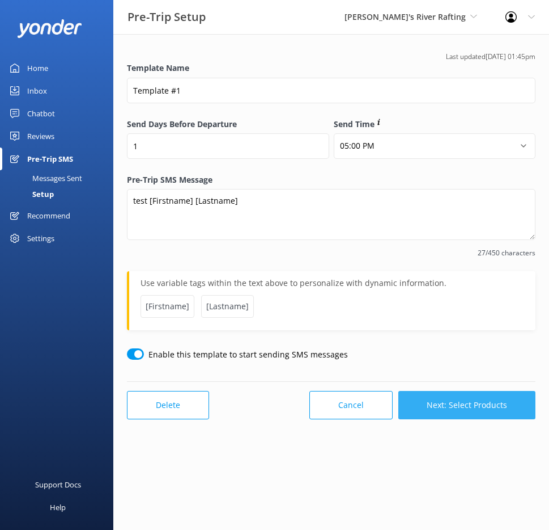
click at [442, 408] on button "Next: Select Products" at bounding box center [467, 405] width 137 height 28
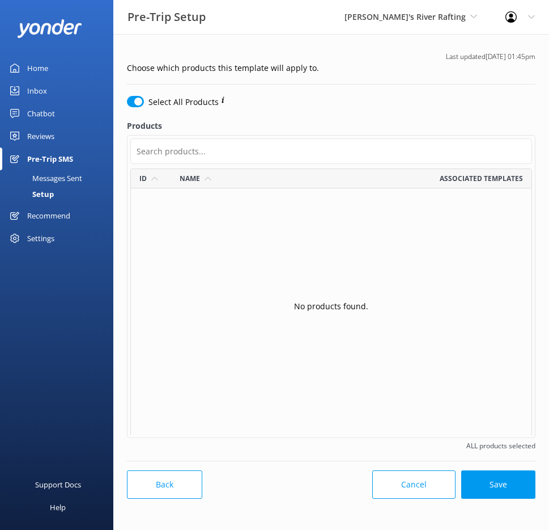
scroll to position [259, 394]
click at [484, 481] on button "Save" at bounding box center [499, 484] width 74 height 28
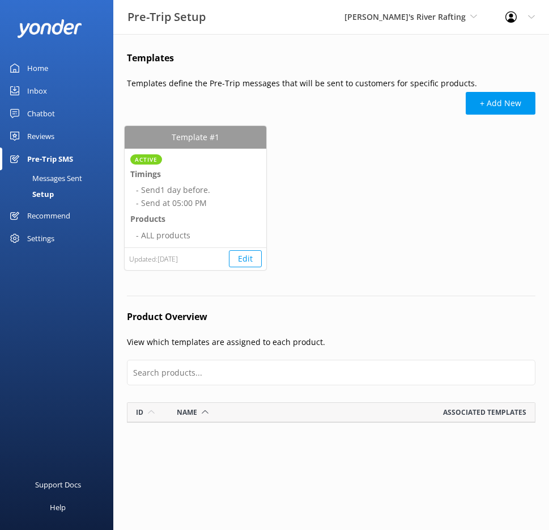
scroll to position [12, 400]
click at [153, 160] on span "Active" at bounding box center [146, 160] width 23 height 6
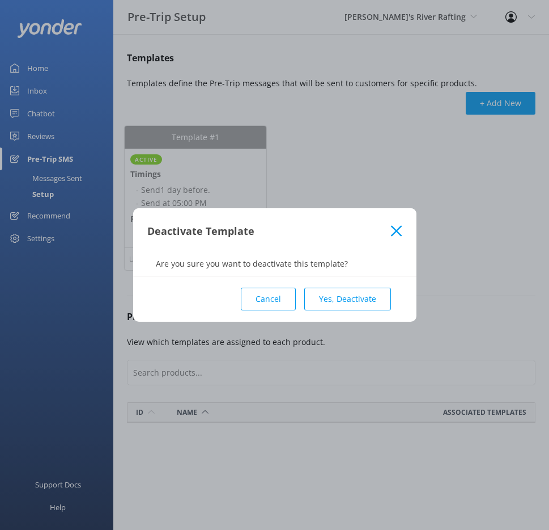
click at [323, 290] on button "Yes, Deactivate" at bounding box center [348, 299] width 87 height 23
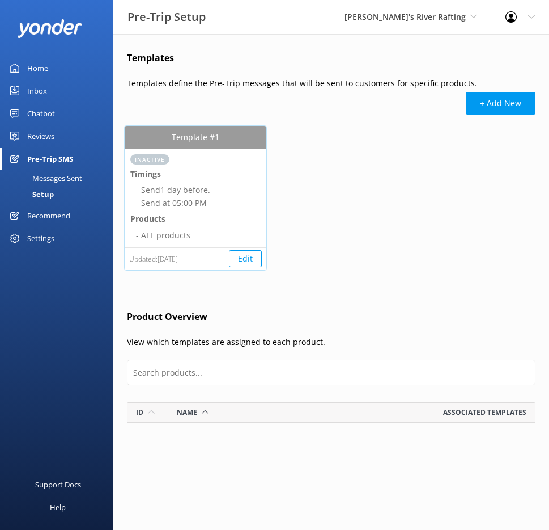
click at [242, 255] on button "Edit" at bounding box center [245, 258] width 33 height 17
select select "17:00"
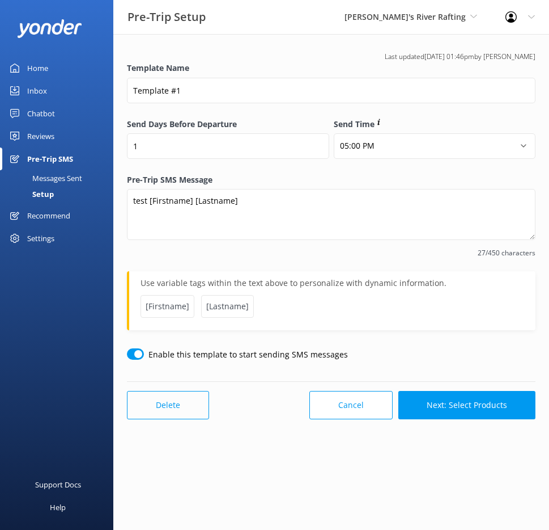
click at [184, 411] on button "Delete" at bounding box center [168, 405] width 82 height 28
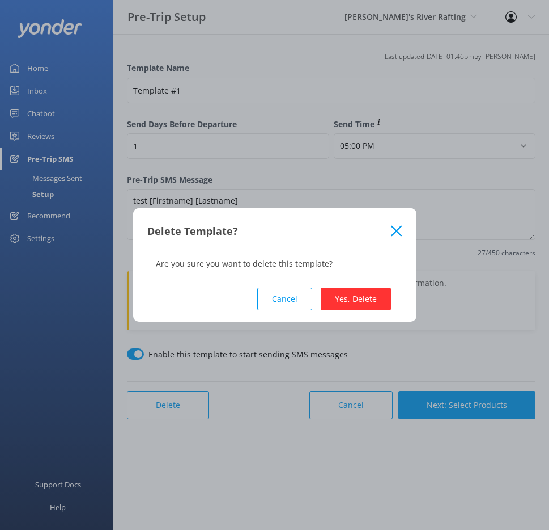
click at [347, 304] on button "Yes, Delete" at bounding box center [356, 299] width 70 height 23
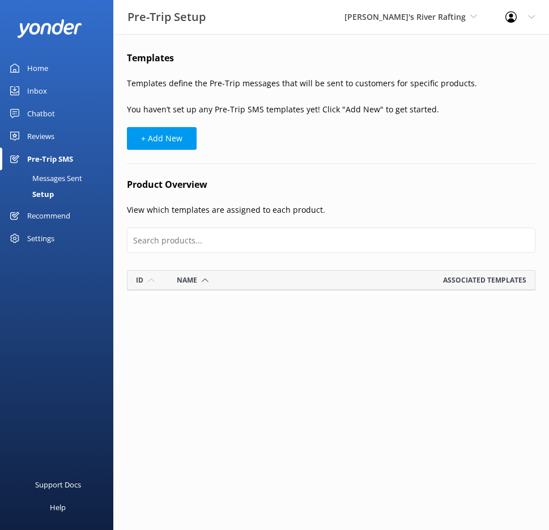
scroll to position [12, 400]
click at [79, 177] on div "Messages Sent" at bounding box center [44, 178] width 75 height 16
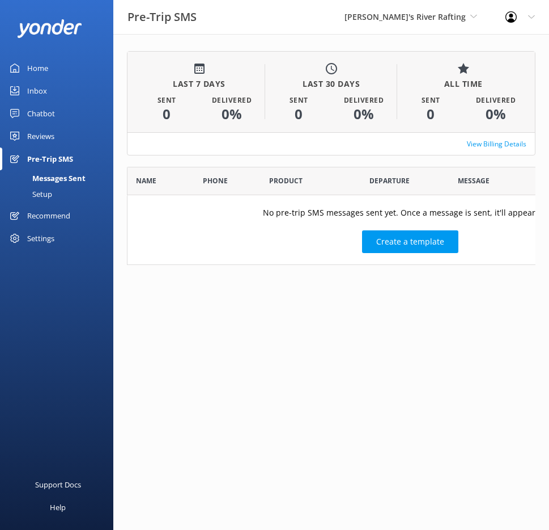
scroll to position [90, 400]
click at [492, 142] on link "View Billing Details" at bounding box center [497, 143] width 60 height 11
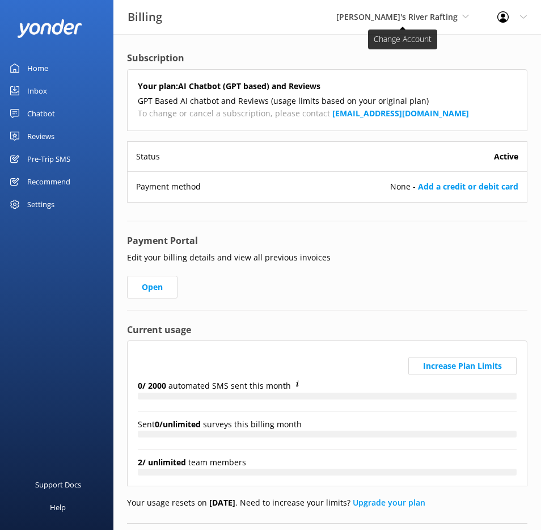
click at [412, 15] on span "[PERSON_NAME]'s River Rafting" at bounding box center [396, 16] width 121 height 11
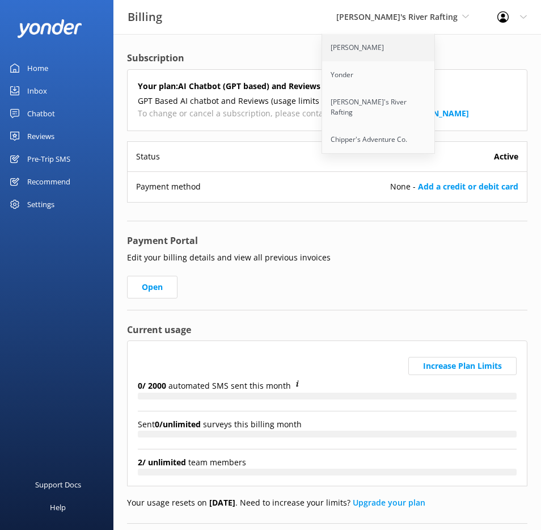
click at [409, 49] on link "[PERSON_NAME]" at bounding box center [378, 47] width 113 height 27
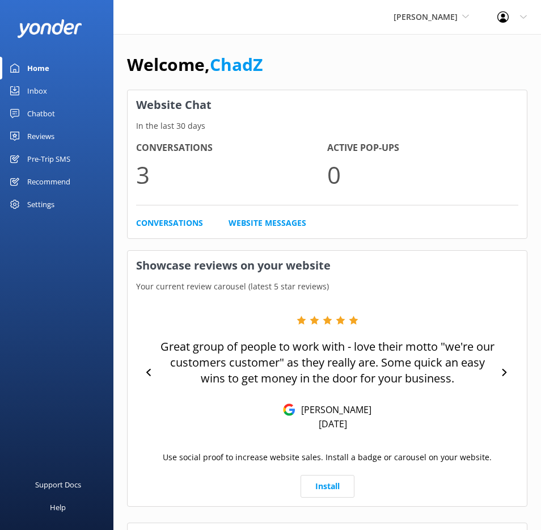
click at [59, 163] on div "Pre-Trip SMS" at bounding box center [48, 158] width 43 height 23
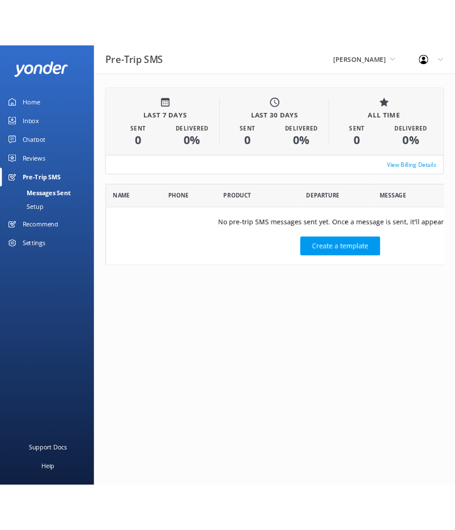
scroll to position [90, 400]
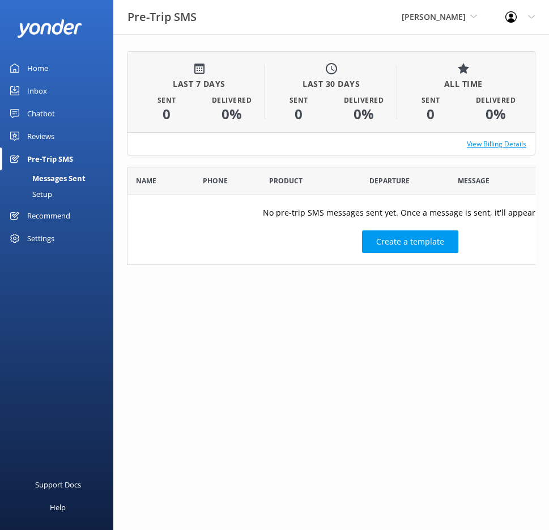
click at [493, 143] on link "View Billing Details" at bounding box center [497, 143] width 60 height 11
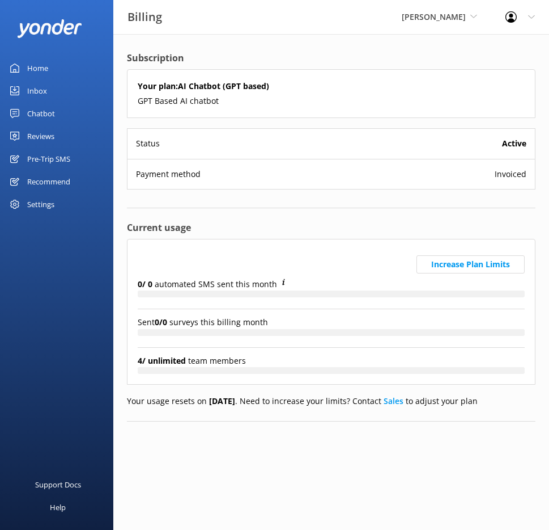
click at [54, 65] on link "Home" at bounding box center [56, 68] width 113 height 23
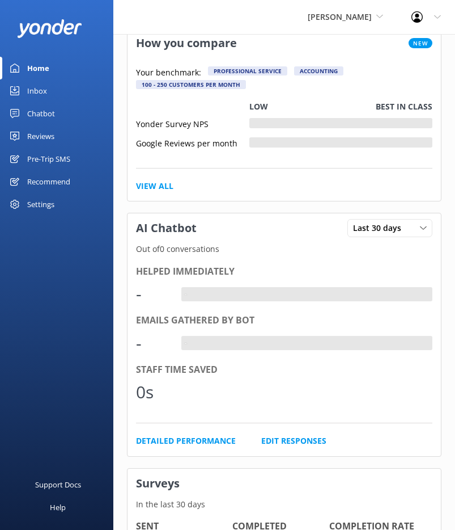
scroll to position [115, 0]
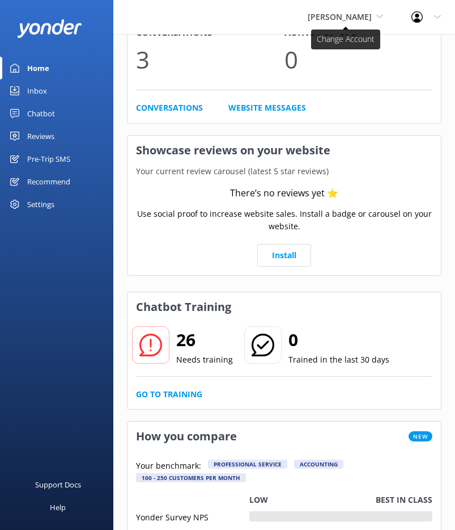
click at [359, 11] on span "[PERSON_NAME]" at bounding box center [345, 17] width 75 height 12
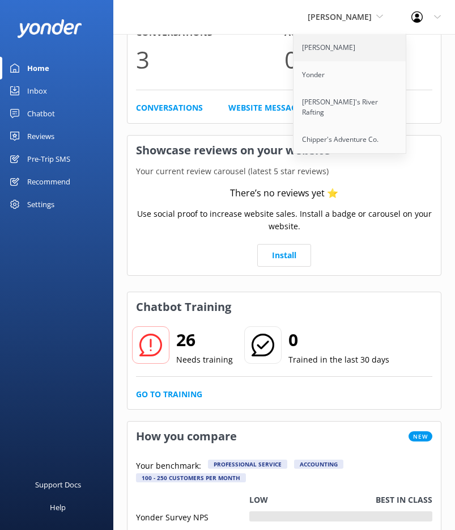
click at [351, 47] on link "[PERSON_NAME]" at bounding box center [350, 47] width 113 height 27
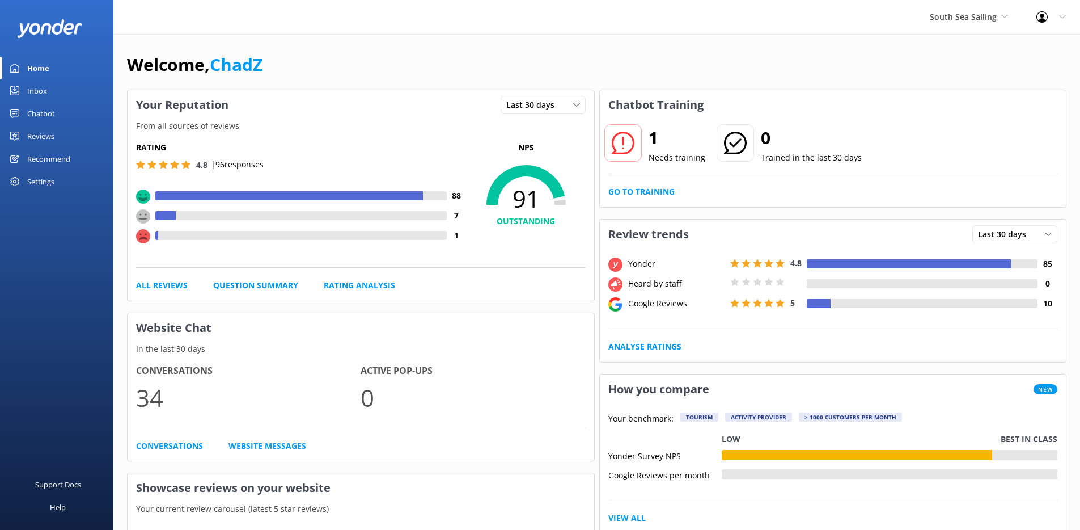
click at [52, 111] on div "Chatbot" at bounding box center [41, 113] width 28 height 23
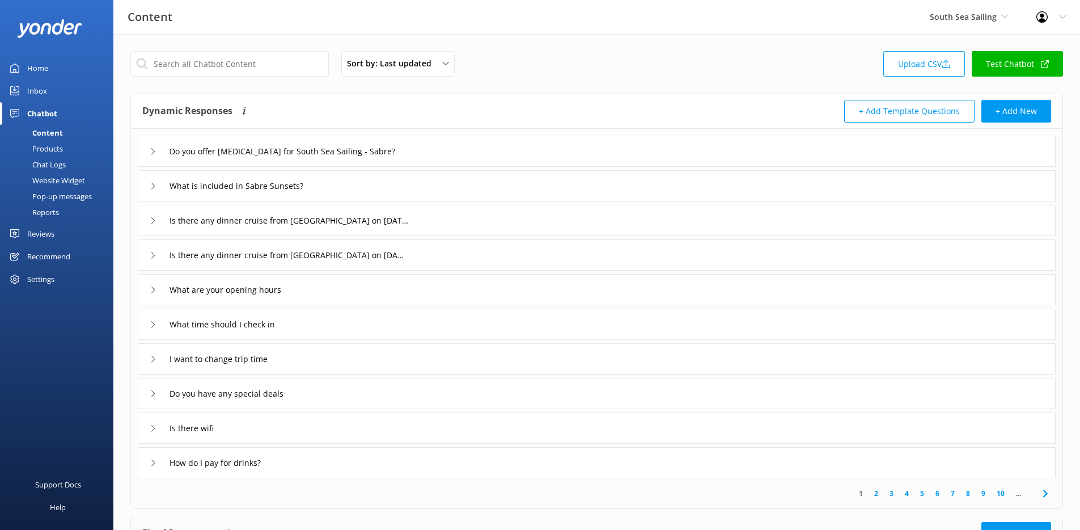
click at [52, 191] on div "Pop-up messages" at bounding box center [49, 196] width 85 height 16
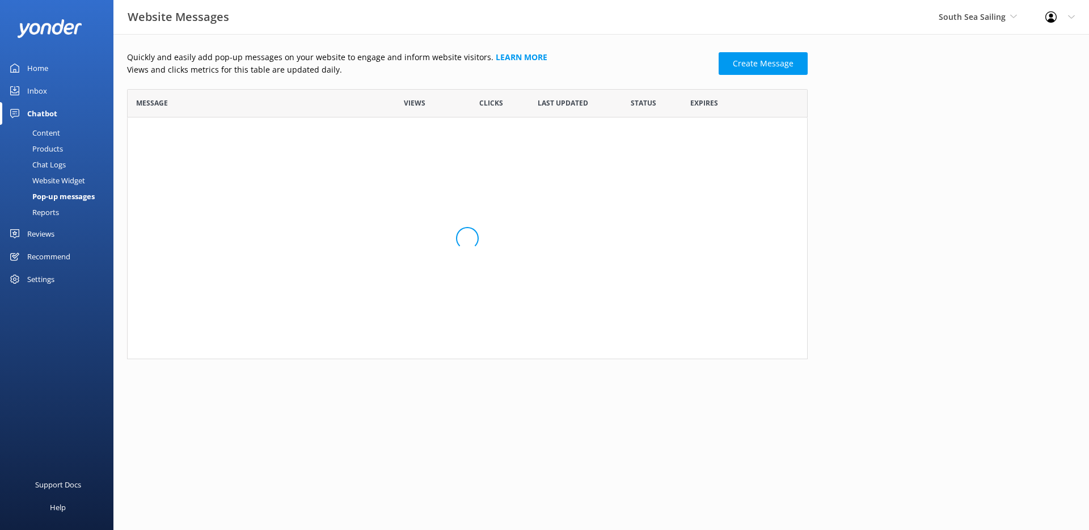
scroll to position [69, 672]
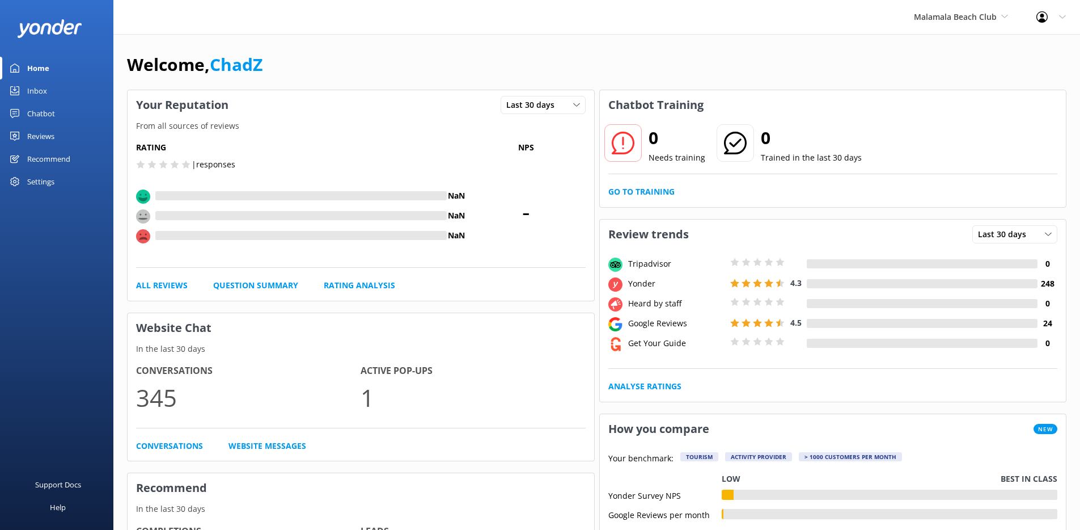
click at [47, 115] on div "Chatbot" at bounding box center [41, 113] width 28 height 23
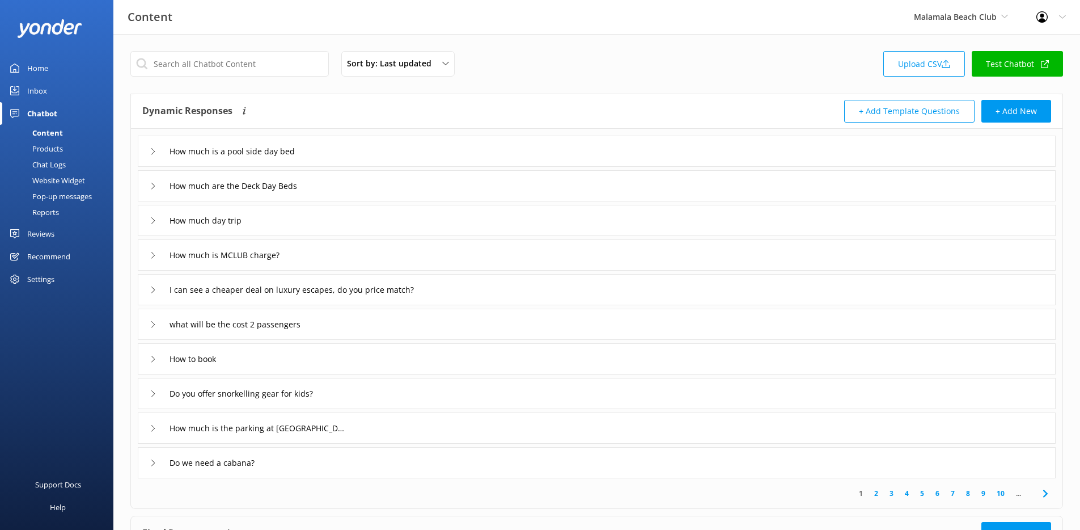
click at [58, 195] on div "Pop-up messages" at bounding box center [49, 196] width 85 height 16
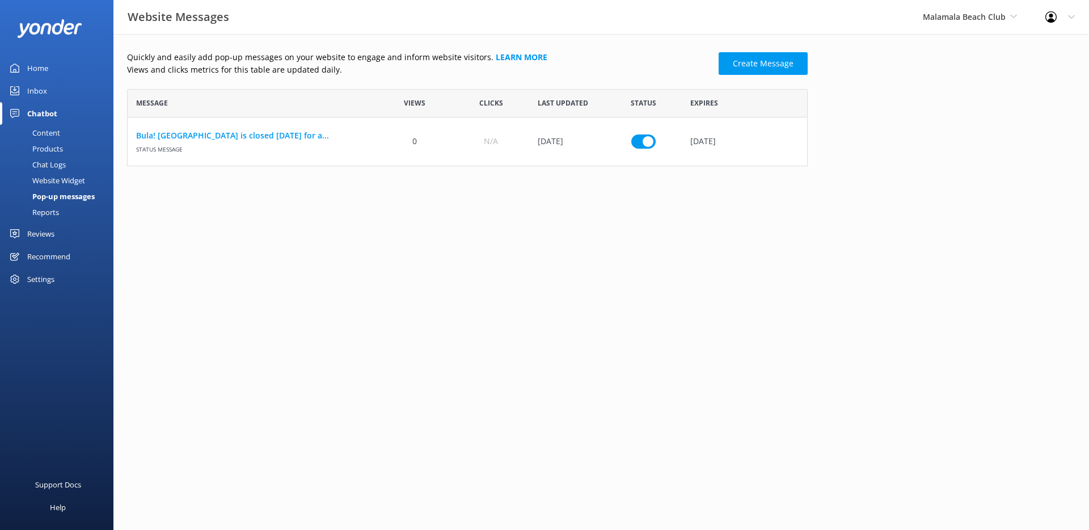
scroll to position [69, 672]
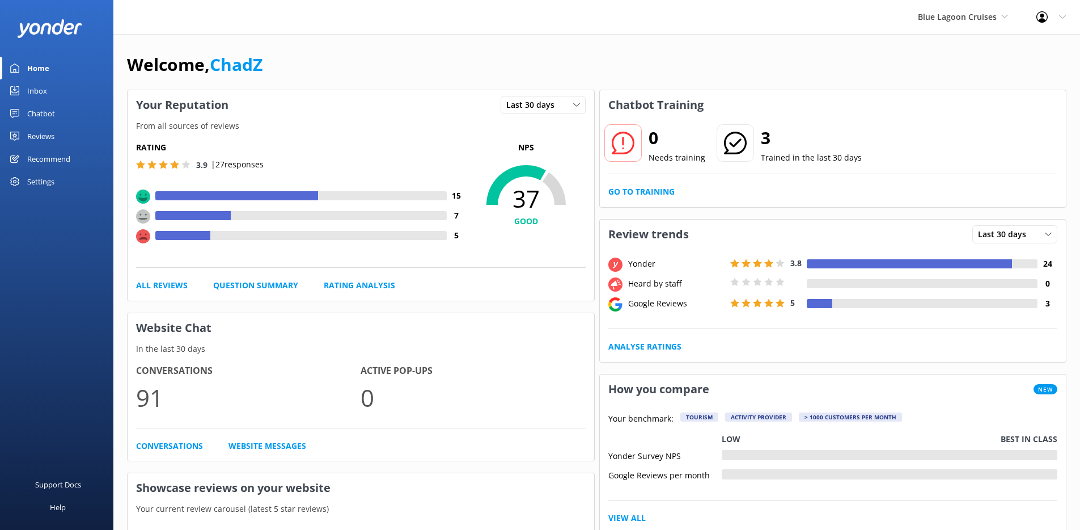
click at [52, 118] on div "Chatbot" at bounding box center [41, 113] width 28 height 23
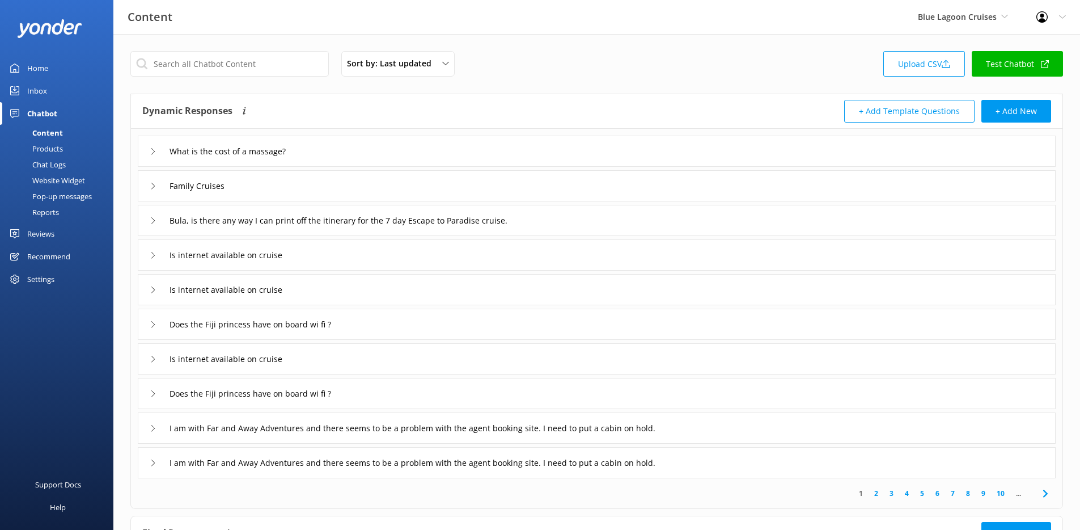
click at [50, 192] on div "Pop-up messages" at bounding box center [49, 196] width 85 height 16
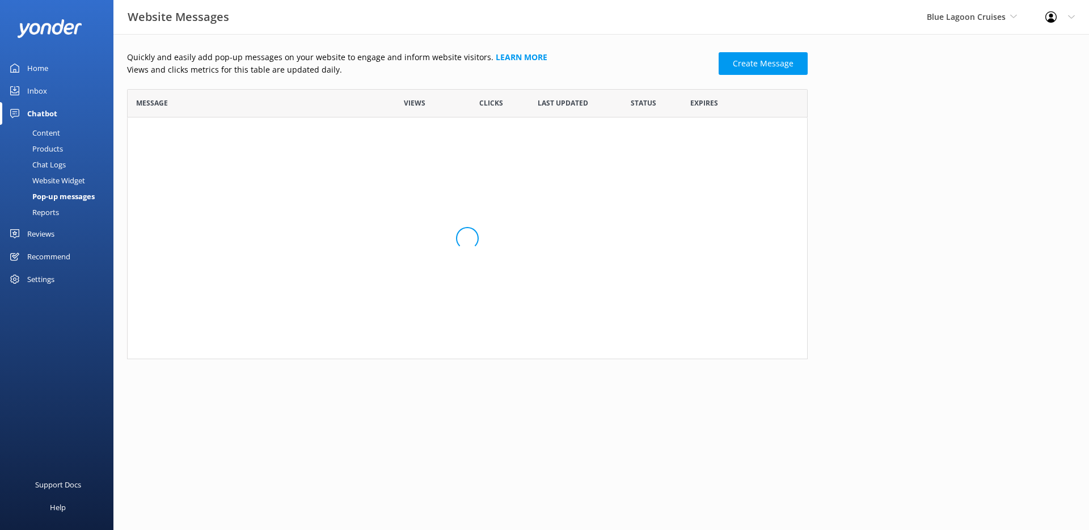
scroll to position [69, 672]
